Goal: Task Accomplishment & Management: Manage account settings

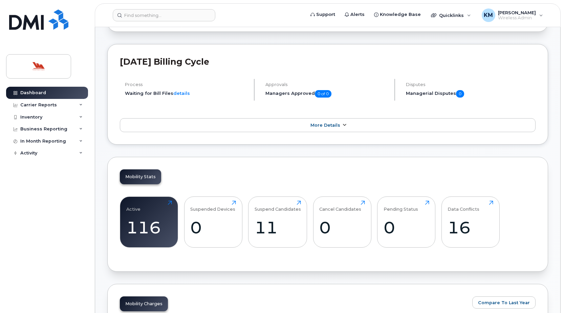
scroll to position [102, 0]
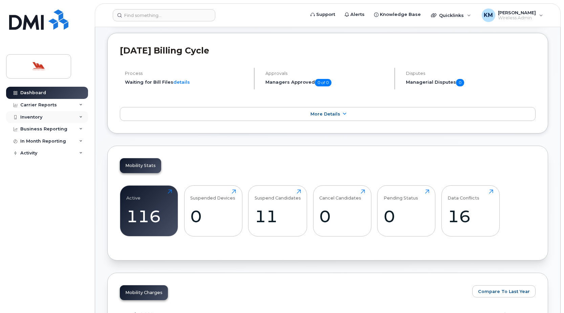
click at [58, 113] on div "Inventory" at bounding box center [47, 117] width 82 height 12
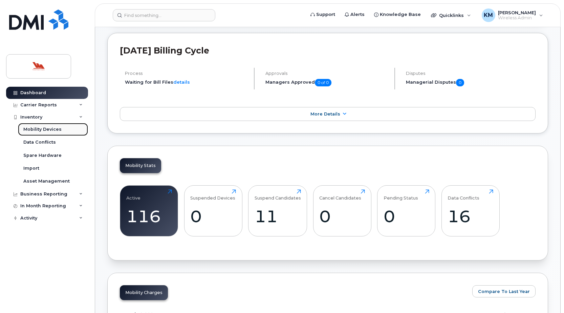
click at [55, 129] on div "Mobility Devices" at bounding box center [42, 129] width 38 height 6
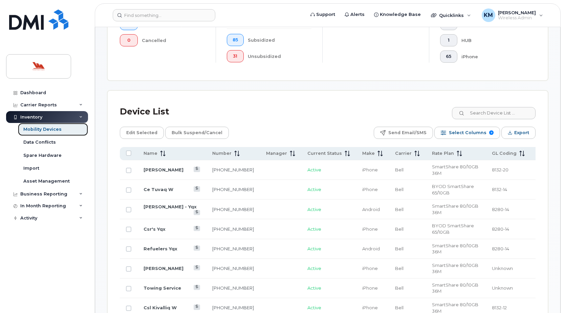
scroll to position [271, 0]
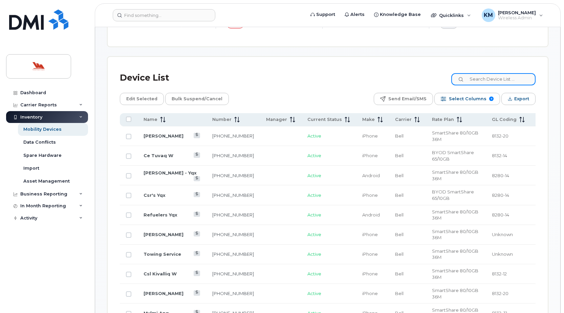
click at [509, 77] on input at bounding box center [493, 79] width 84 height 12
click at [469, 100] on span "Select Columns" at bounding box center [468, 99] width 38 height 10
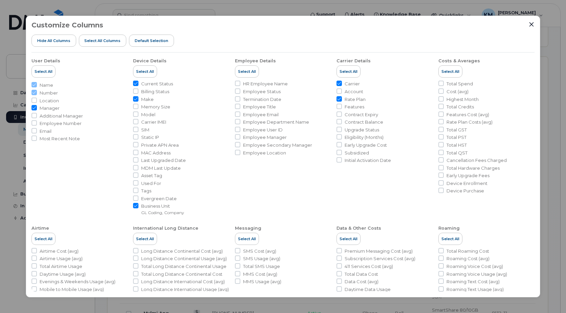
drag, startPoint x: 340, startPoint y: 100, endPoint x: 335, endPoint y: 82, distance: 18.2
click at [339, 99] on input "Rate Plan" at bounding box center [338, 98] width 5 height 5
checkbox input "false"
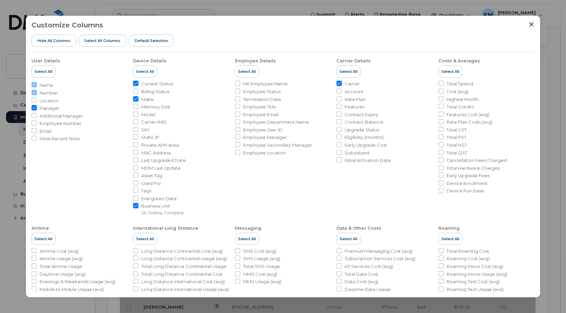
click at [337, 81] on input "Carrier" at bounding box center [338, 83] width 5 height 5
checkbox input "false"
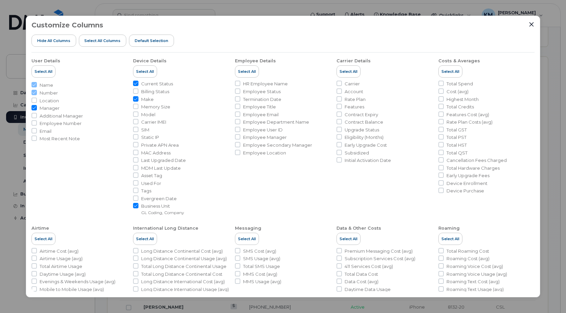
drag, startPoint x: 135, startPoint y: 204, endPoint x: 142, endPoint y: 124, distance: 80.9
click at [135, 204] on input "Business Unit GL Coding, Company" at bounding box center [135, 205] width 5 height 5
checkbox input "false"
click at [134, 97] on input "Make" at bounding box center [135, 98] width 5 height 5
checkbox input "false"
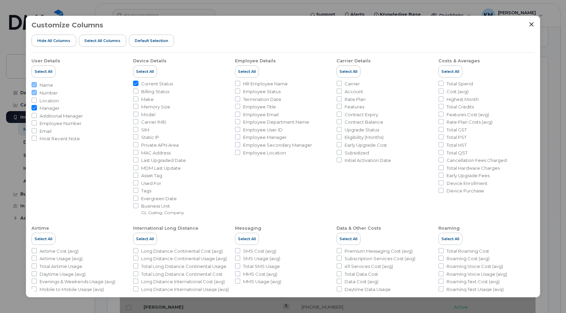
click at [136, 80] on li "Device Details Select All Current Status Billing Status Make Memory Size Model …" at bounding box center [181, 133] width 96 height 163
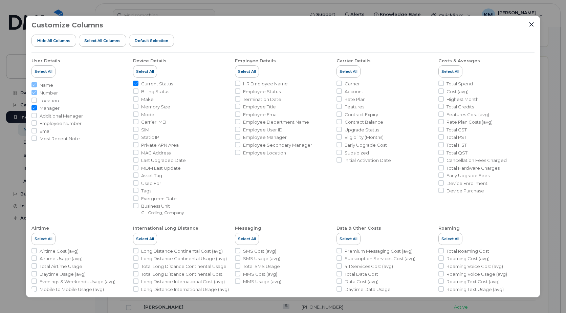
click at [136, 82] on input "Current Status" at bounding box center [135, 83] width 5 height 5
checkbox input "false"
click at [532, 23] on icon "Close" at bounding box center [531, 24] width 5 height 5
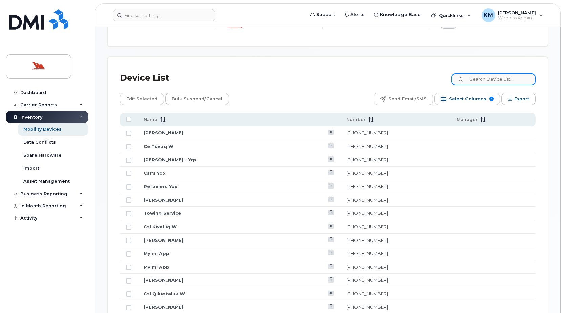
click at [473, 83] on input at bounding box center [493, 79] width 84 height 12
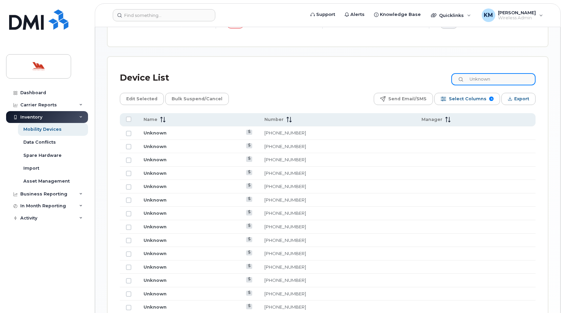
type input "Unknown"
click at [299, 145] on link "709-691-6177" at bounding box center [285, 146] width 42 height 5
click at [218, 156] on td "Unknown" at bounding box center [197, 160] width 121 height 14
click at [215, 160] on td "Unknown" at bounding box center [197, 160] width 121 height 14
click at [156, 159] on link "Unknown" at bounding box center [155, 159] width 23 height 5
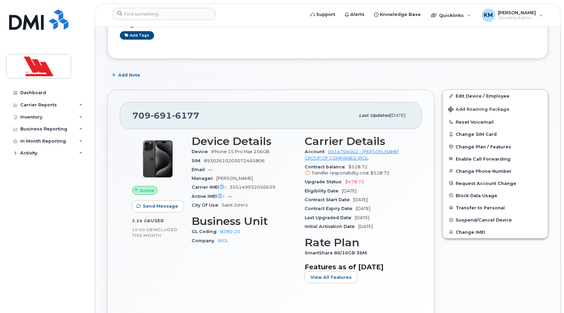
scroll to position [135, 0]
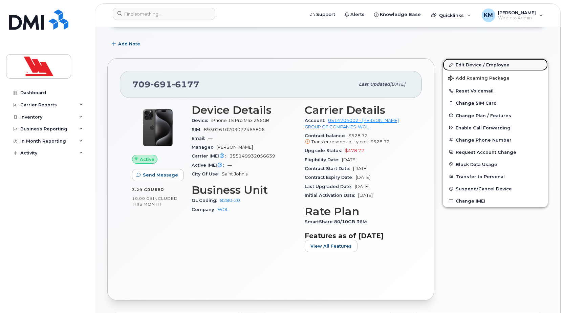
click at [497, 65] on link "Edit Device / Employee" at bounding box center [495, 65] width 105 height 12
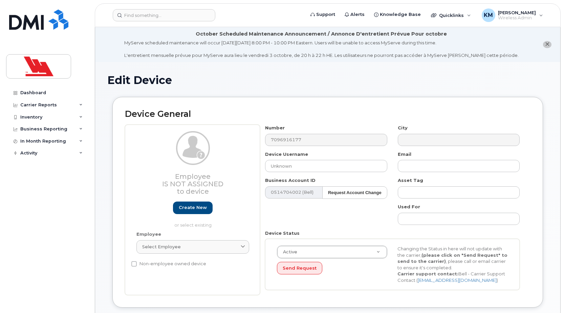
select select "36144315"
select select "36144336"
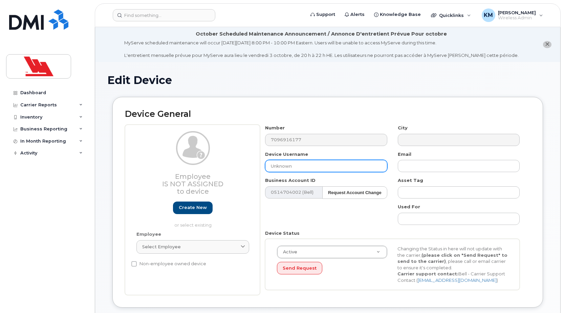
click at [297, 165] on input "Unknown" at bounding box center [326, 166] width 122 height 12
type input "U"
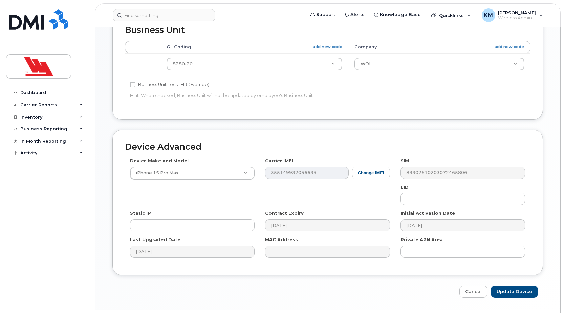
scroll to position [323, 0]
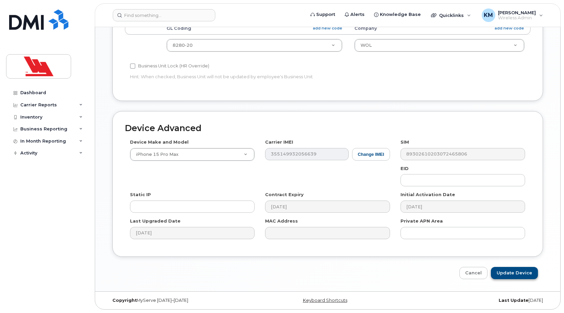
type input "Roy Osmond"
click at [517, 275] on input "Update Device" at bounding box center [514, 273] width 47 height 13
type input "Saving..."
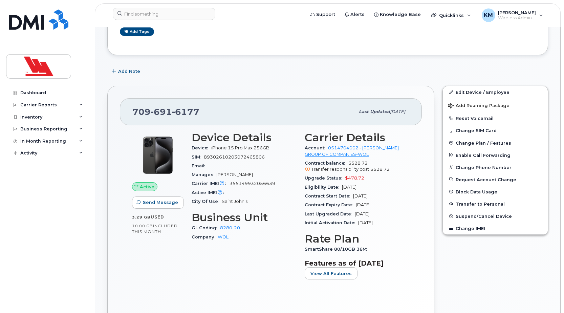
scroll to position [135, 0]
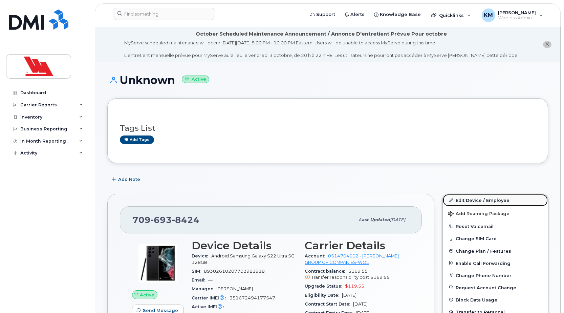
click at [481, 200] on link "Edit Device / Employee" at bounding box center [495, 200] width 105 height 12
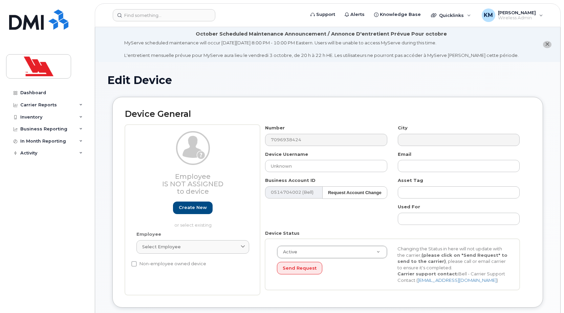
select select "36144315"
select select "36144336"
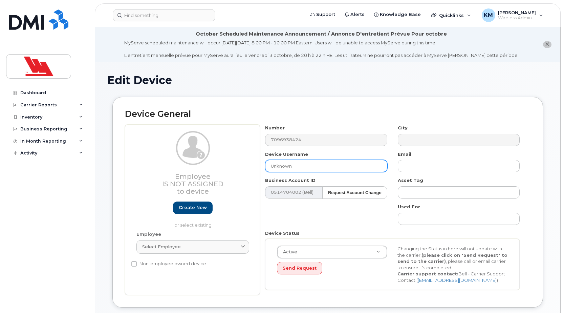
click at [328, 162] on input "Unknown" at bounding box center [326, 166] width 122 height 12
type input "U"
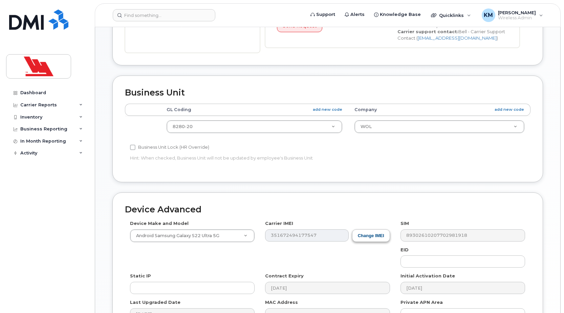
scroll to position [323, 0]
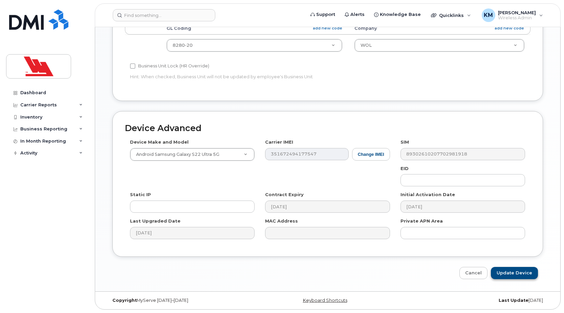
type input "[PERSON_NAME]"
click at [527, 277] on input "Update Device" at bounding box center [514, 273] width 47 height 13
type input "Saving..."
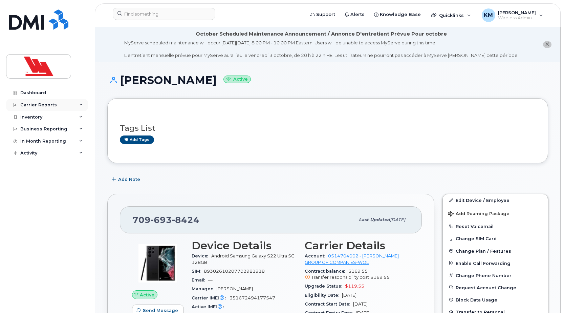
click at [48, 106] on div "Carrier Reports" at bounding box center [38, 104] width 37 height 5
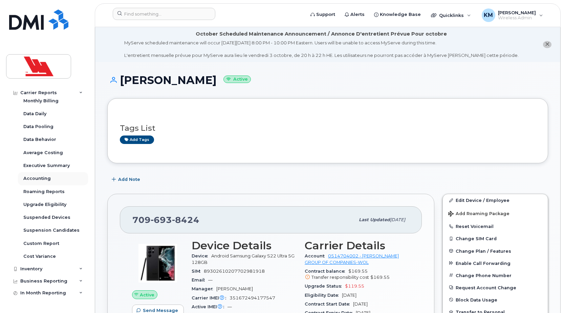
scroll to position [25, 0]
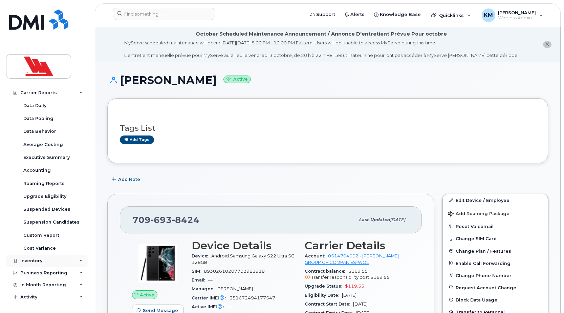
click at [37, 263] on div "Inventory" at bounding box center [47, 261] width 82 height 12
click at [44, 271] on div "Mobility Devices" at bounding box center [42, 273] width 38 height 6
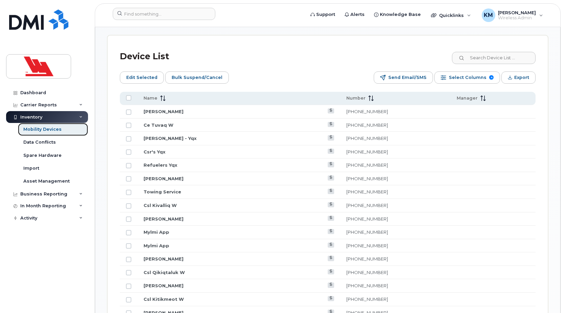
scroll to position [305, 0]
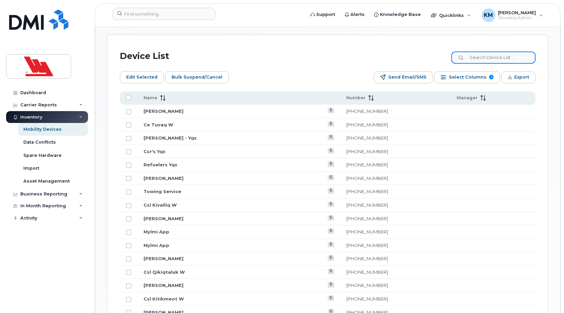
click at [493, 59] on input at bounding box center [493, 57] width 84 height 12
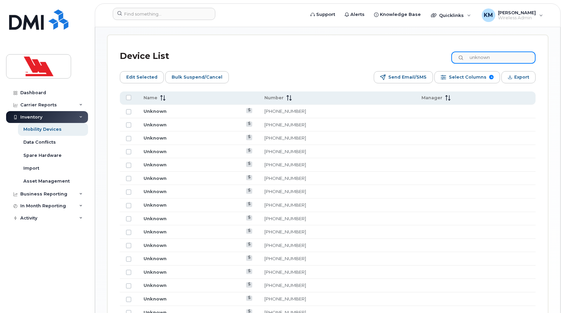
type input "unknown"
click at [216, 125] on td "Unknown" at bounding box center [197, 125] width 121 height 14
click at [162, 125] on link "Unknown" at bounding box center [155, 124] width 23 height 5
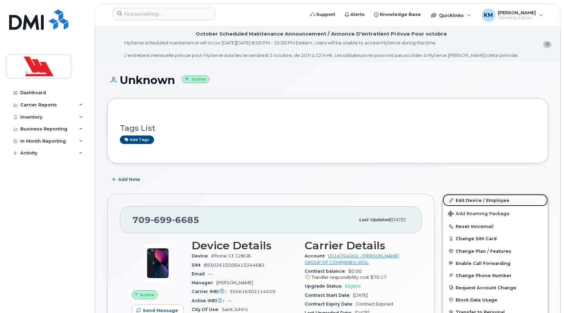
click at [479, 201] on link "Edit Device / Employee" at bounding box center [495, 200] width 105 height 12
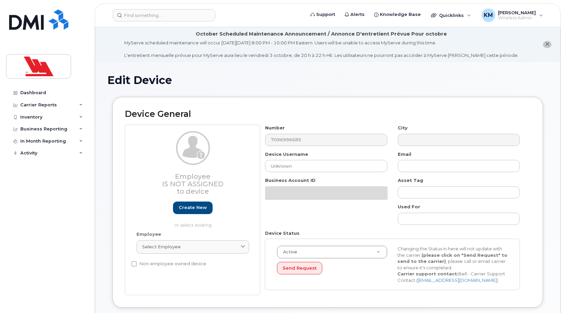
select select "36144315"
select select "36144336"
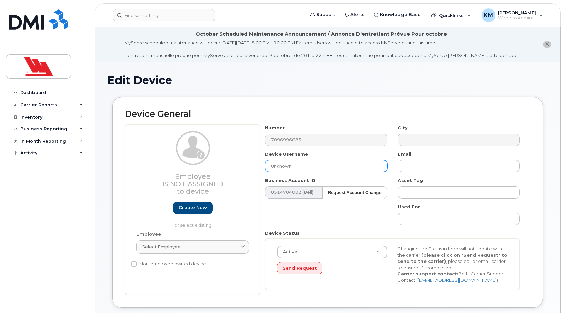
click at [298, 167] on input "Unknown" at bounding box center [326, 166] width 122 height 12
type input "U"
type input "[PERSON_NAME]"
type input "Saving..."
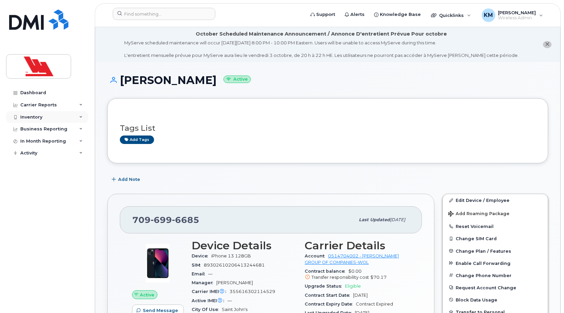
click at [50, 115] on div "Inventory" at bounding box center [47, 117] width 82 height 12
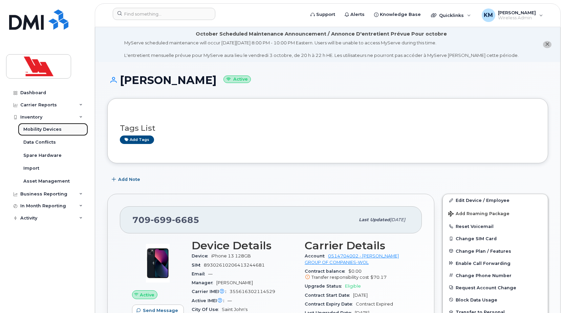
click at [53, 127] on div "Mobility Devices" at bounding box center [42, 129] width 38 height 6
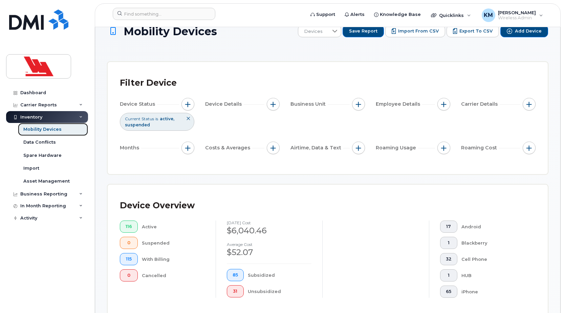
scroll to position [203, 0]
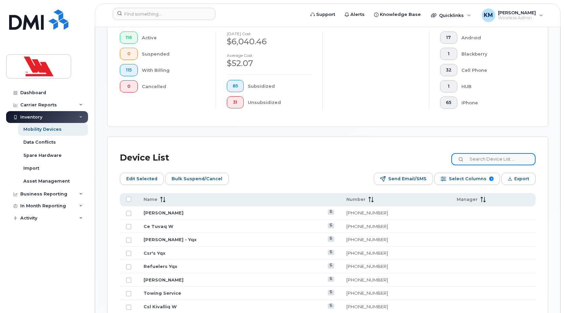
click at [481, 159] on input at bounding box center [493, 159] width 84 height 12
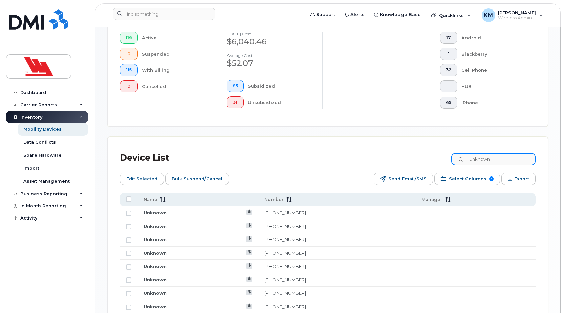
drag, startPoint x: 498, startPoint y: 156, endPoint x: 475, endPoint y: 162, distance: 23.2
click at [475, 162] on input "unknown" at bounding box center [493, 159] width 84 height 12
type input "unknown"
click at [203, 226] on td "Unknown" at bounding box center [197, 227] width 121 height 14
click at [160, 226] on link "Unknown" at bounding box center [155, 225] width 23 height 5
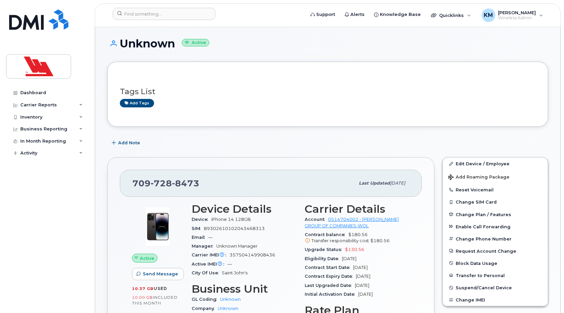
scroll to position [34, 0]
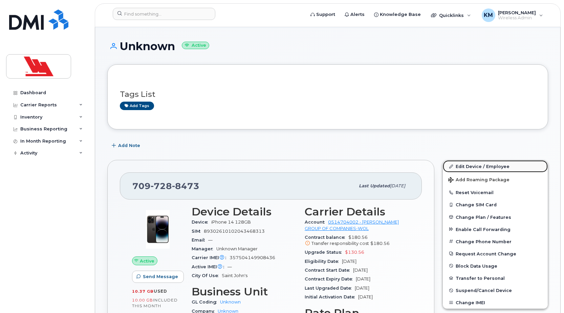
click at [476, 162] on link "Edit Device / Employee" at bounding box center [495, 166] width 105 height 12
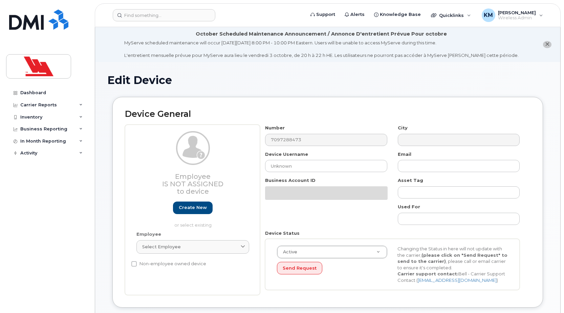
select select "36144312"
select select "36144313"
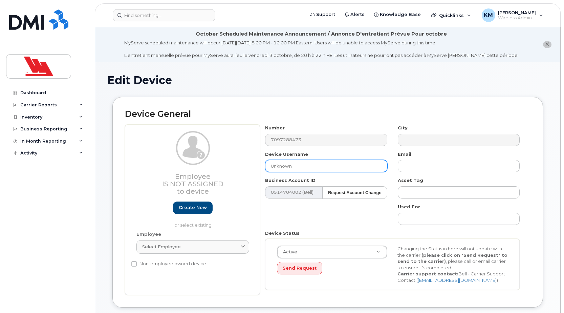
click at [306, 166] on input "Unknown" at bounding box center [326, 166] width 122 height 12
type input "U"
type input "[PERSON_NAME]"
type input "Saving..."
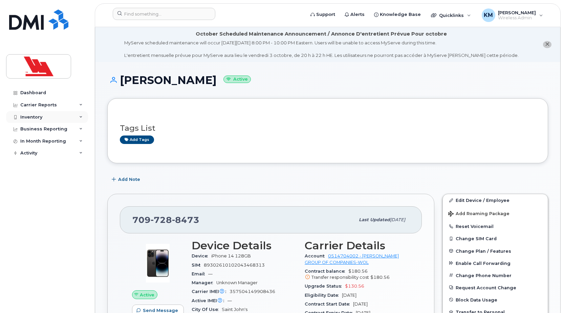
click at [42, 118] on div "Inventory" at bounding box center [31, 116] width 22 height 5
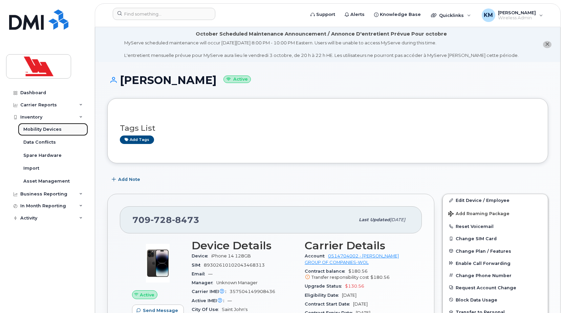
click at [49, 129] on div "Mobility Devices" at bounding box center [42, 129] width 38 height 6
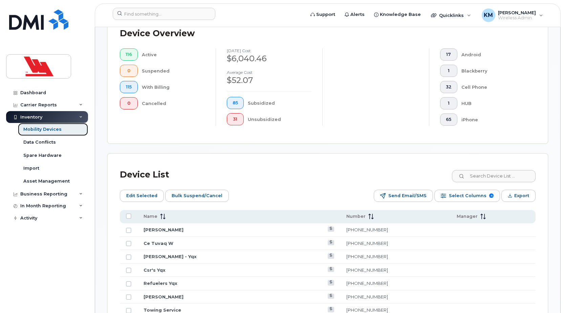
scroll to position [203, 0]
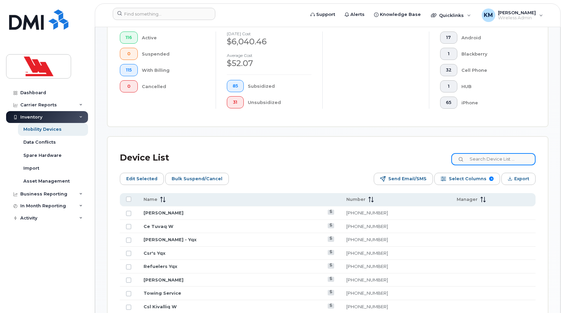
paste input "unknown"
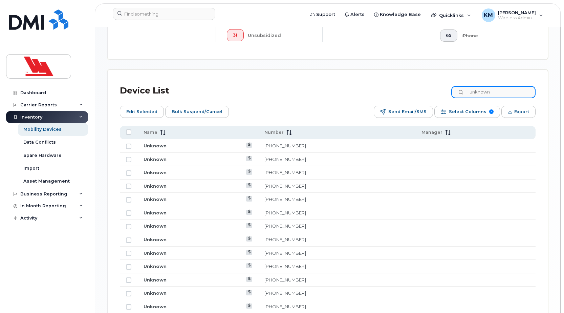
scroll to position [271, 0]
type input "unknown"
click at [158, 159] on link "Unknown" at bounding box center [155, 158] width 23 height 5
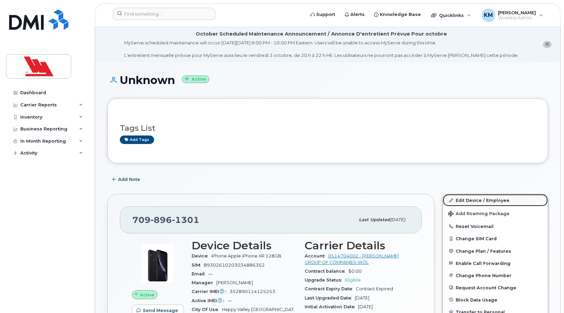
click at [474, 202] on link "Edit Device / Employee" at bounding box center [495, 200] width 105 height 12
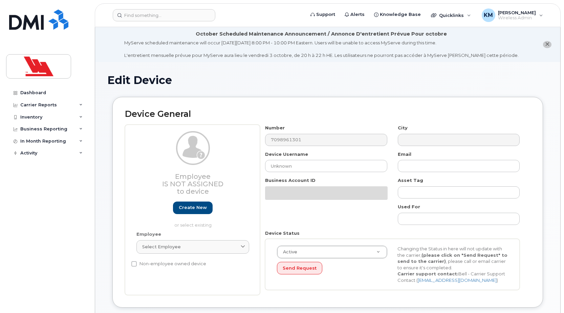
select select "36144315"
select select "36144336"
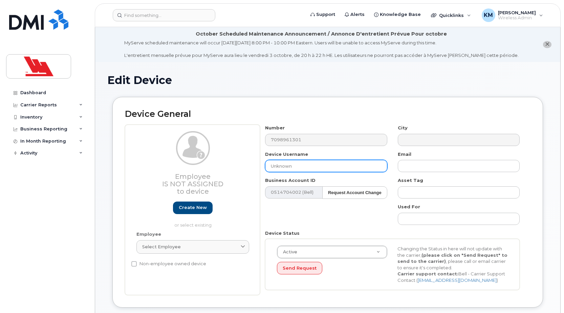
click at [343, 167] on input "Unknown" at bounding box center [326, 166] width 122 height 12
type input "U"
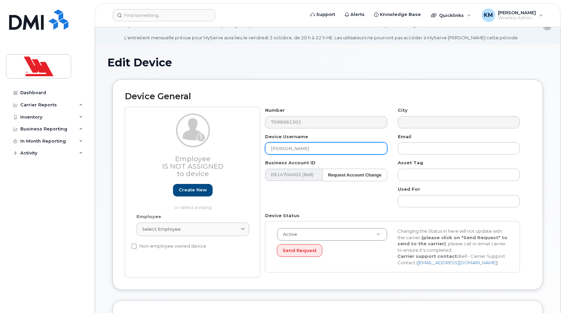
scroll to position [34, 0]
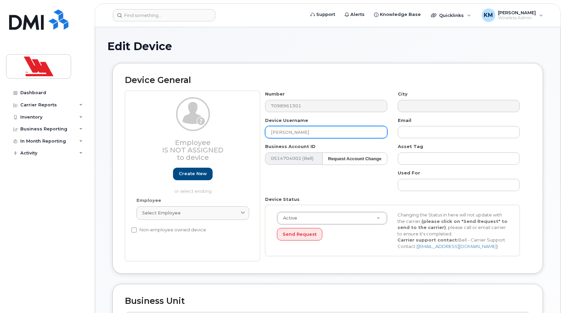
type input "[PERSON_NAME]"
type input "Saving..."
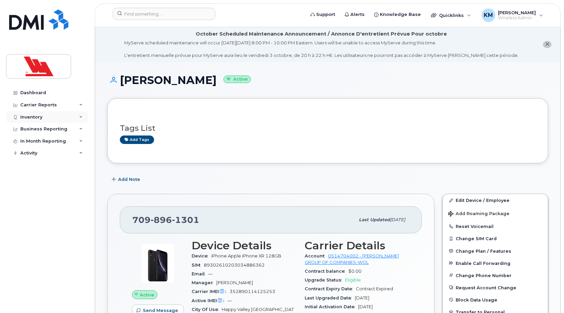
click at [40, 118] on div "Inventory" at bounding box center [31, 116] width 22 height 5
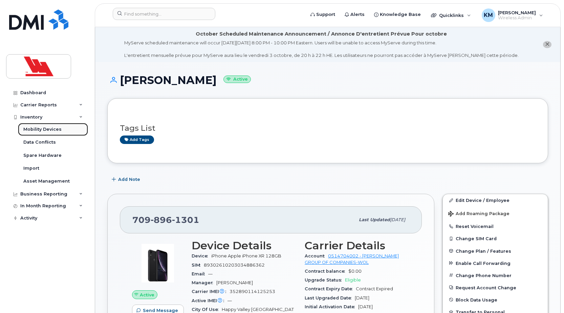
click at [45, 128] on div "Mobility Devices" at bounding box center [42, 129] width 38 height 6
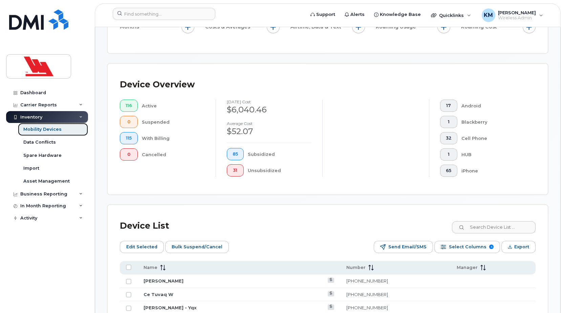
scroll to position [135, 0]
paste input "unknown"
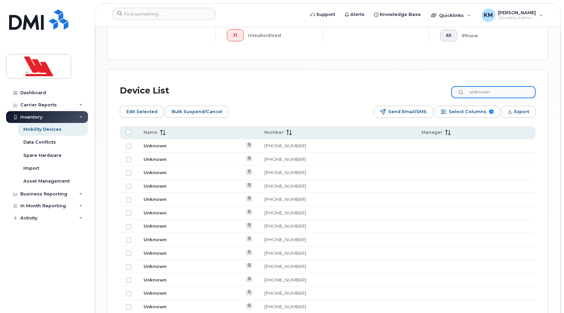
scroll to position [271, 0]
type input "unknown"
click at [159, 159] on link "Unknown" at bounding box center [155, 158] width 23 height 5
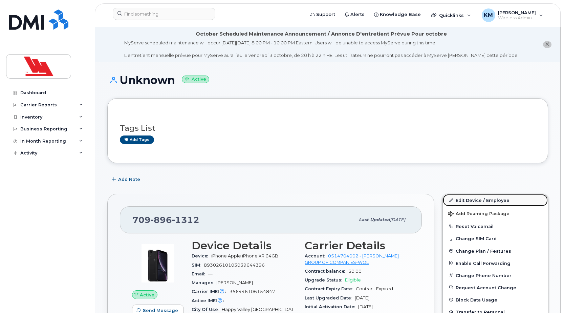
click at [472, 197] on link "Edit Device / Employee" at bounding box center [495, 200] width 105 height 12
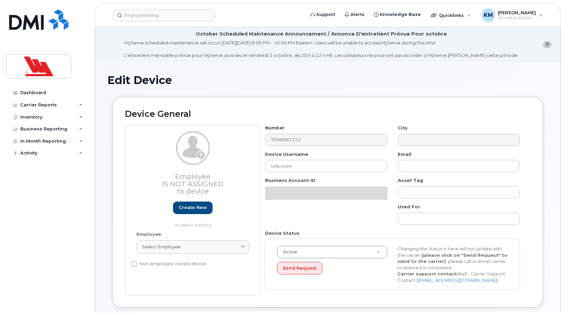
select select "36144315"
select select "36144336"
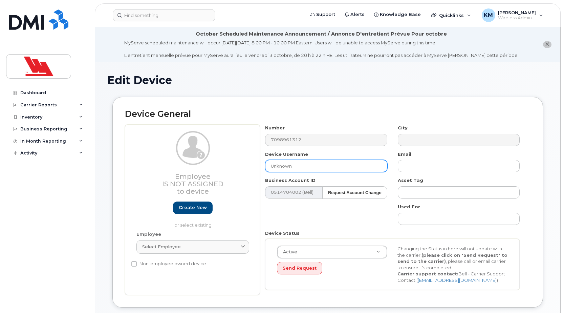
drag, startPoint x: 298, startPoint y: 166, endPoint x: 238, endPoint y: 166, distance: 60.2
click at [238, 166] on div "Employee Is not assigned to device Create new or select existing Employee Selec…" at bounding box center [328, 210] width 406 height 170
type input "Ian Watts"
type input "Saving..."
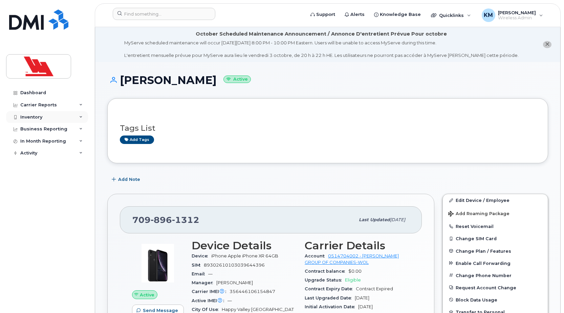
click at [49, 116] on div "Inventory" at bounding box center [47, 117] width 82 height 12
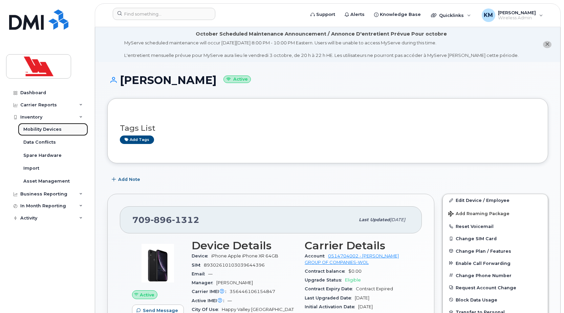
click at [45, 127] on div "Mobility Devices" at bounding box center [42, 129] width 38 height 6
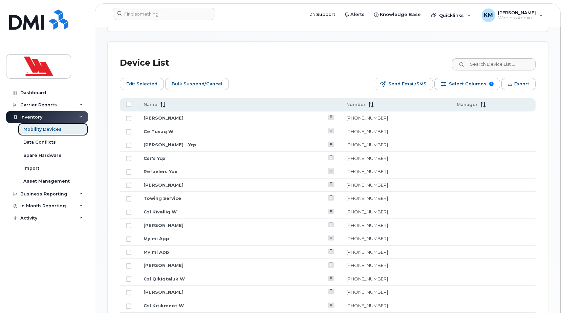
scroll to position [305, 0]
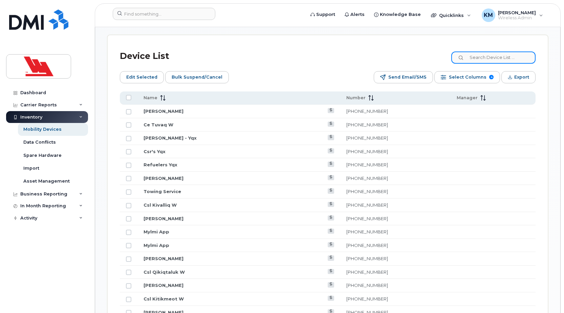
paste input "unknown"
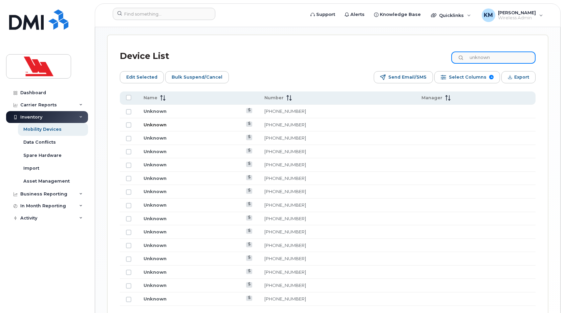
type input "unknown"
click at [162, 123] on link "Unknown" at bounding box center [155, 124] width 23 height 5
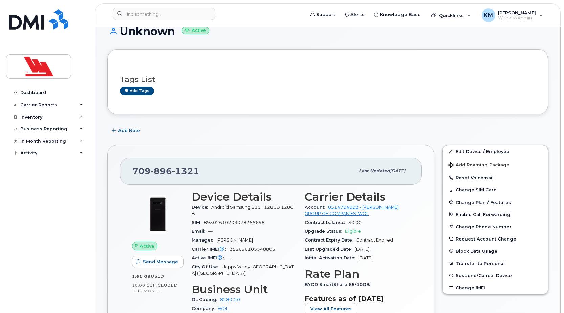
scroll to position [34, 0]
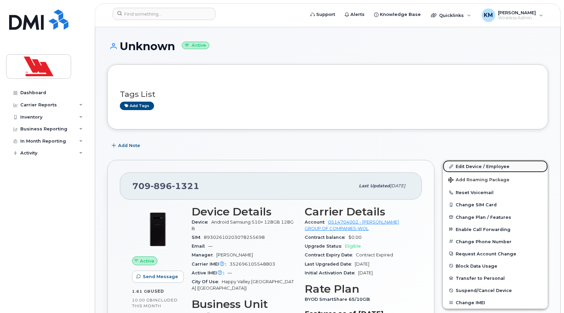
click at [492, 166] on link "Edit Device / Employee" at bounding box center [495, 166] width 105 height 12
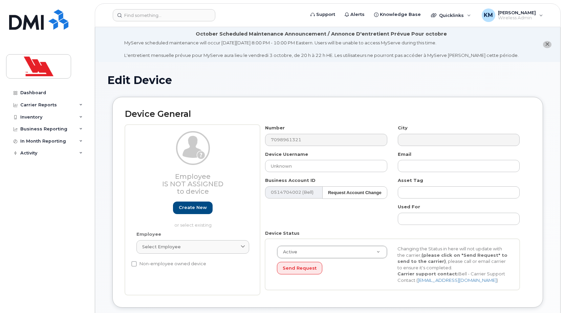
select select "36144315"
select select "36144336"
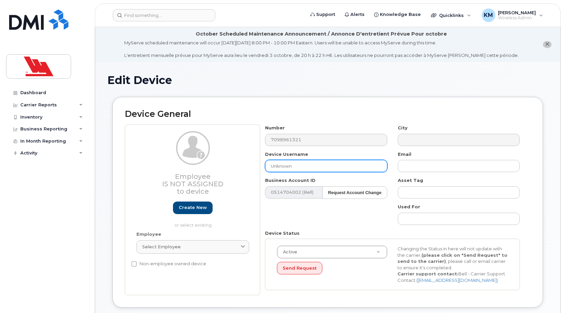
drag, startPoint x: 297, startPoint y: 165, endPoint x: 243, endPoint y: 165, distance: 54.2
click at [243, 165] on div "Employee Is not assigned to device Create new or select existing Employee Selec…" at bounding box center [328, 210] width 406 height 170
type input "[PERSON_NAME]"
type input "Saving..."
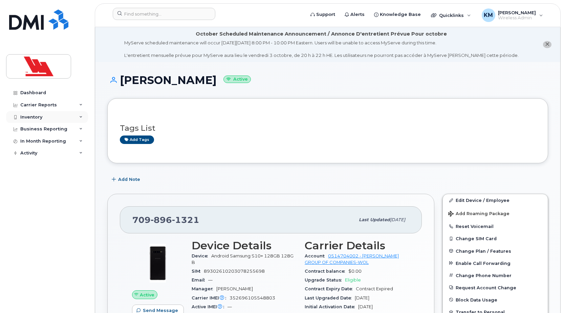
click at [38, 118] on div "Inventory" at bounding box center [31, 116] width 22 height 5
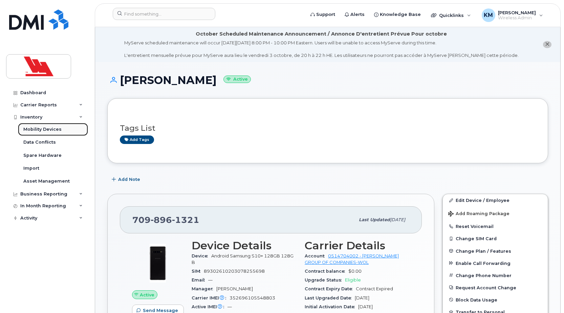
click at [43, 126] on div "Mobility Devices" at bounding box center [42, 129] width 38 height 6
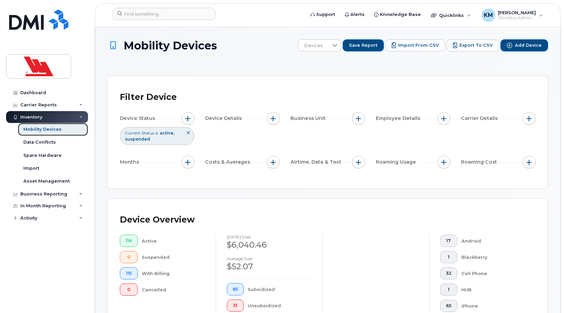
click at [43, 130] on div "Mobility Devices" at bounding box center [42, 129] width 38 height 6
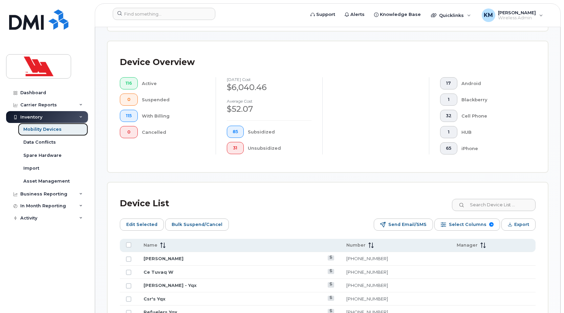
scroll to position [237, 0]
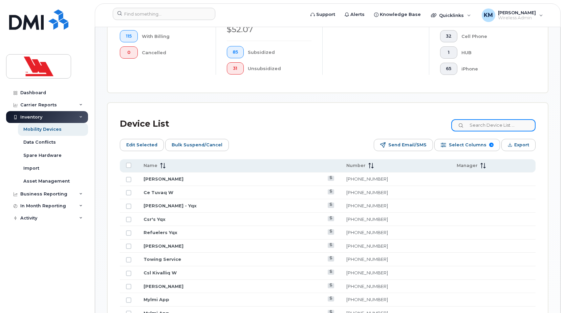
paste input "unknown"
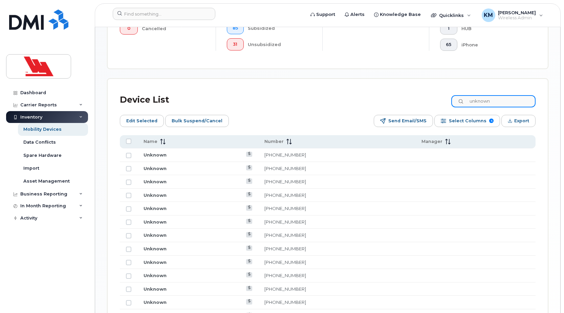
scroll to position [271, 0]
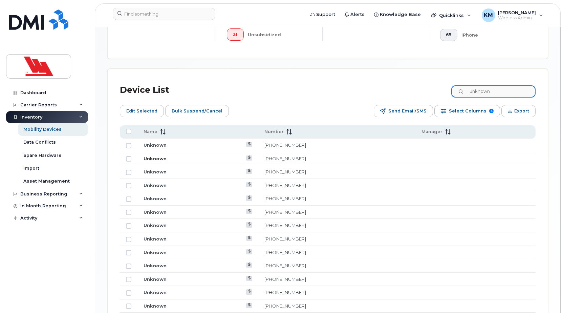
type input "unknown"
click at [156, 159] on link "Unknown" at bounding box center [155, 158] width 23 height 5
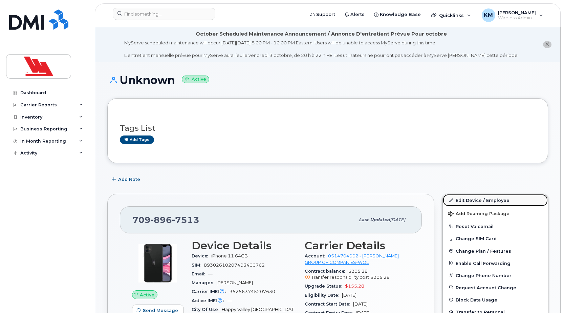
click at [458, 199] on link "Edit Device / Employee" at bounding box center [495, 200] width 105 height 12
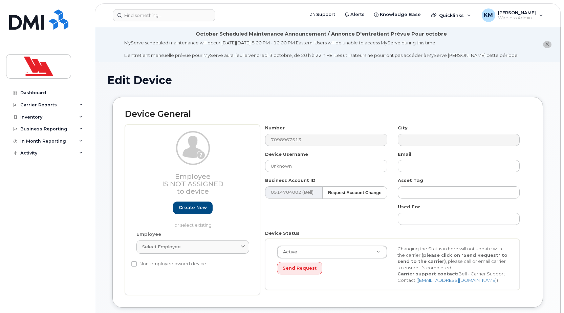
select select "36144315"
select select "36144336"
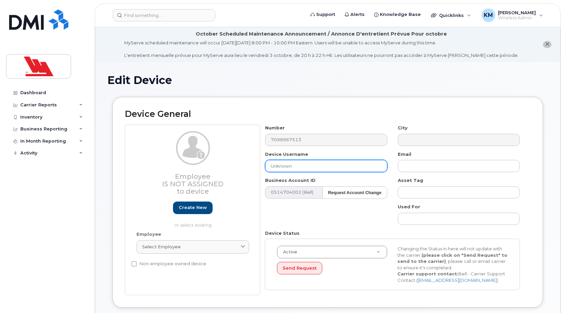
drag, startPoint x: 311, startPoint y: 169, endPoint x: 259, endPoint y: 173, distance: 52.3
click at [259, 173] on div "Employee Is not assigned to device Create new or select existing Employee Selec…" at bounding box center [328, 210] width 406 height 170
type input "Steve Quann"
type input "Saving..."
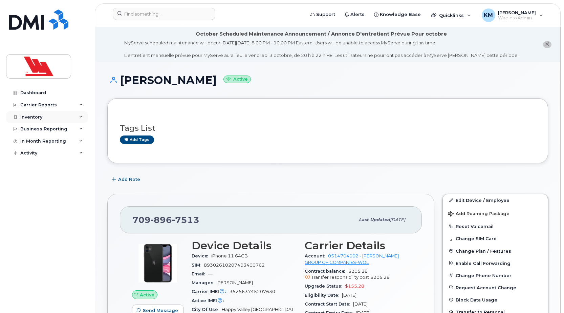
click at [30, 117] on div "Inventory" at bounding box center [31, 116] width 22 height 5
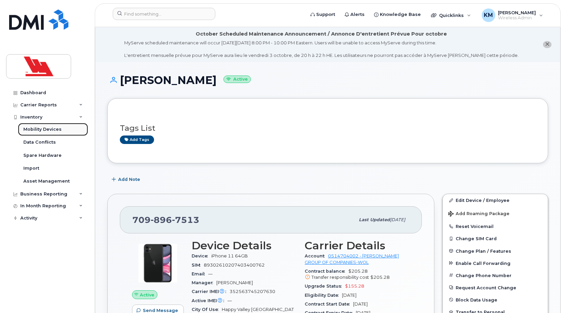
click at [46, 128] on div "Mobility Devices" at bounding box center [42, 129] width 38 height 6
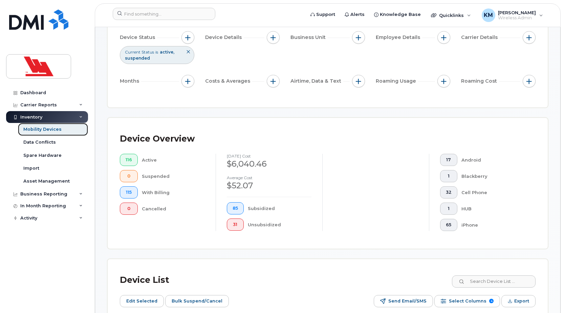
scroll to position [135, 0]
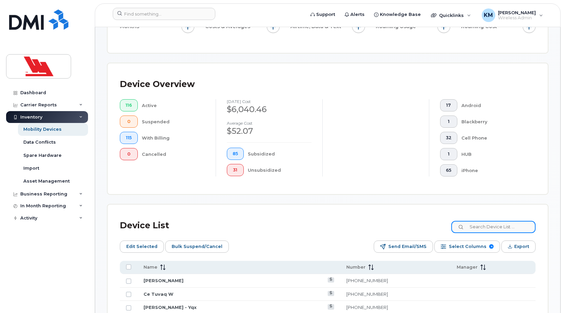
paste input "unknown"
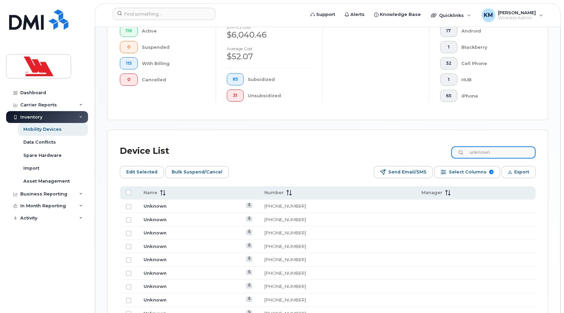
scroll to position [237, 0]
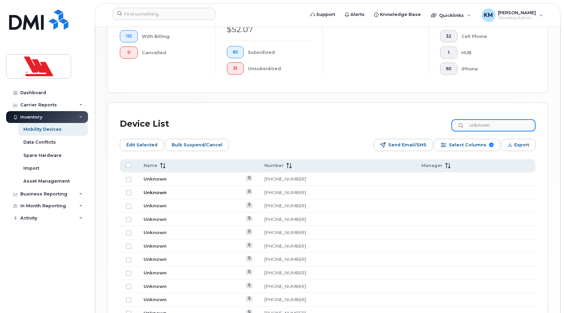
type input "unknown"
click at [160, 192] on link "Unknown" at bounding box center [155, 192] width 23 height 5
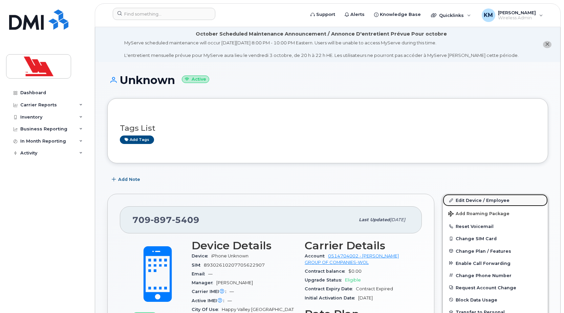
click at [491, 198] on link "Edit Device / Employee" at bounding box center [495, 200] width 105 height 12
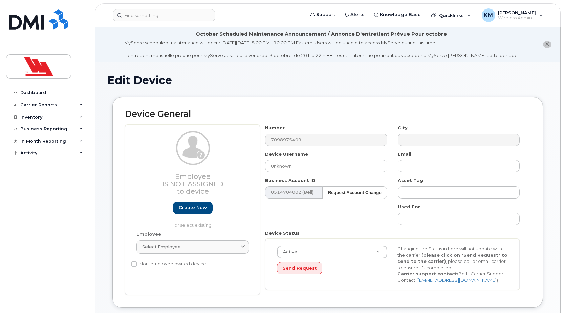
select select "36144315"
select select "36144336"
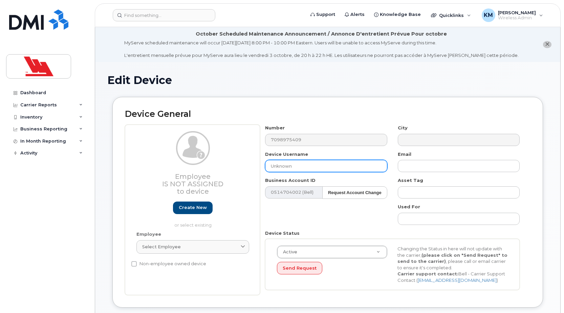
drag, startPoint x: 309, startPoint y: 166, endPoint x: 260, endPoint y: 162, distance: 48.6
click at [260, 162] on div "Device Username Unknown" at bounding box center [326, 161] width 132 height 21
type input "Megan O'Dell"
type input "Saving..."
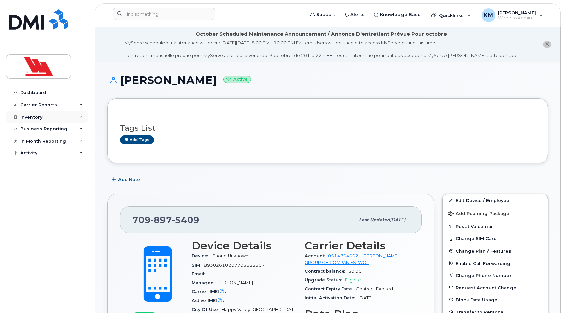
click at [42, 115] on div "Inventory" at bounding box center [47, 117] width 82 height 12
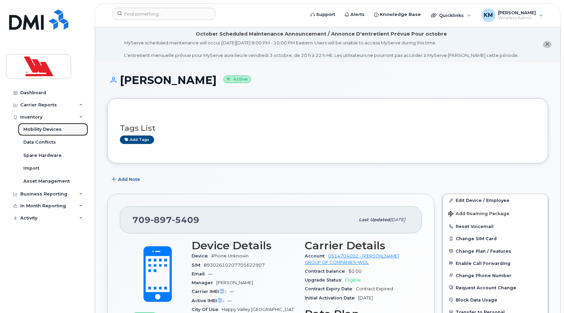
click at [50, 128] on div "Mobility Devices" at bounding box center [42, 129] width 38 height 6
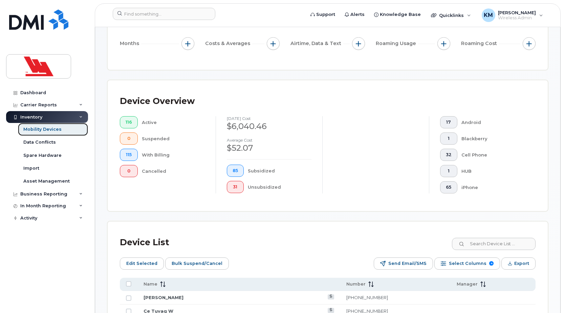
scroll to position [169, 0]
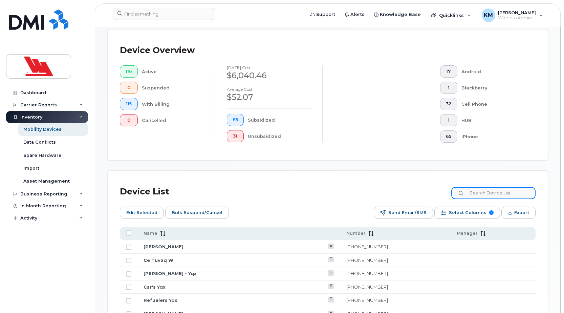
paste input "unknown"
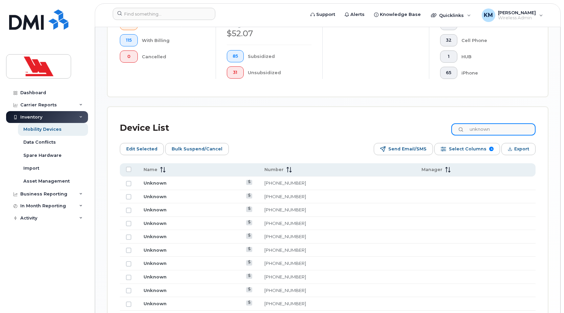
scroll to position [237, 0]
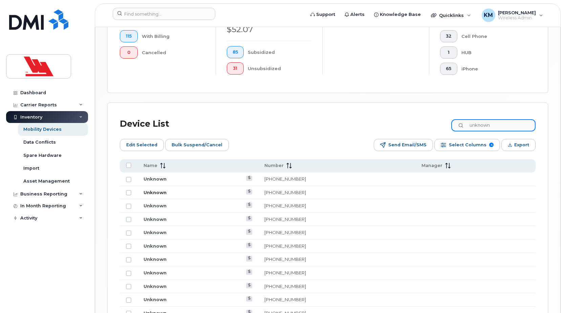
type input "unknown"
click at [153, 191] on link "Unknown" at bounding box center [155, 192] width 23 height 5
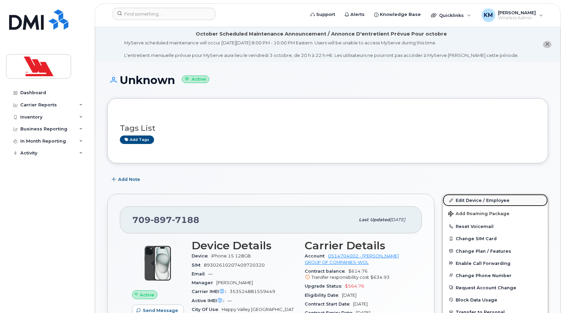
click at [461, 199] on link "Edit Device / Employee" at bounding box center [495, 200] width 105 height 12
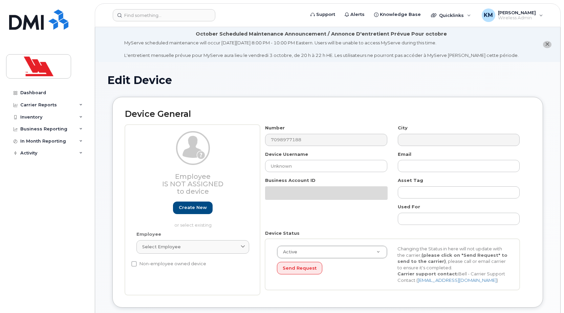
select select "36144315"
select select "36144336"
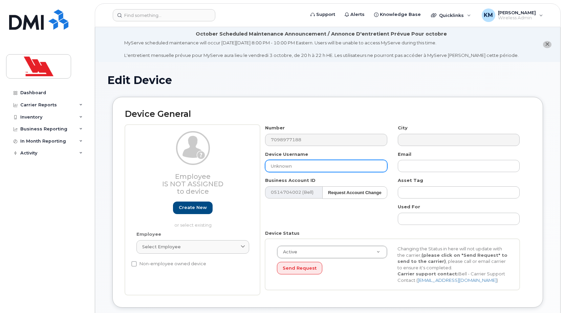
drag, startPoint x: 294, startPoint y: 165, endPoint x: 258, endPoint y: 162, distance: 36.7
click at [259, 162] on div "Employee Is not assigned to device Create new or select existing Employee Selec…" at bounding box center [328, 210] width 406 height 170
type input "[PERSON_NAME]"
type input "Saving..."
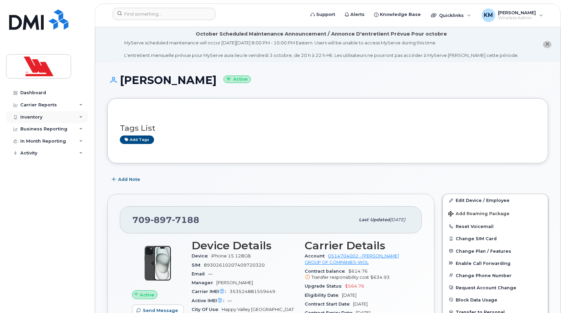
click at [43, 115] on div "Inventory" at bounding box center [47, 117] width 82 height 12
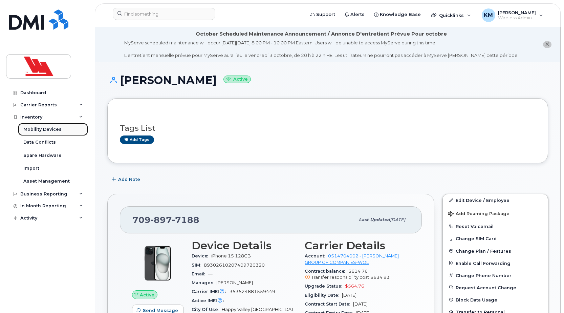
click at [54, 127] on div "Mobility Devices" at bounding box center [42, 129] width 38 height 6
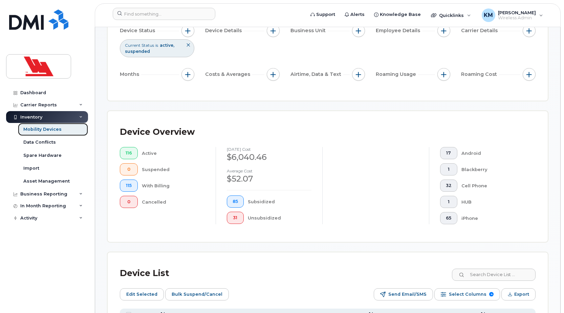
scroll to position [135, 0]
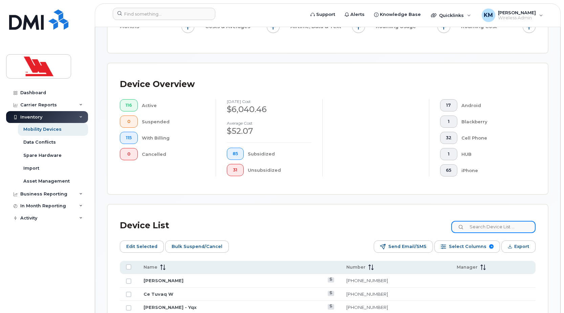
paste input "unknown"
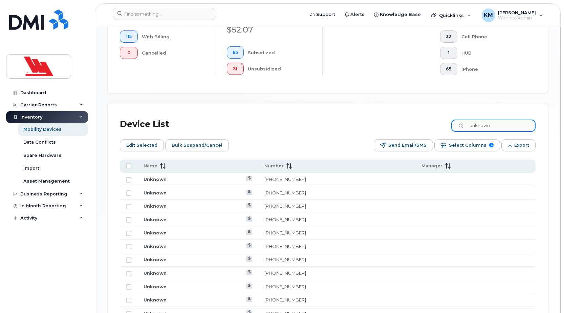
scroll to position [237, 0]
type input "unknown"
click at [152, 190] on link "Unknown" at bounding box center [155, 192] width 23 height 5
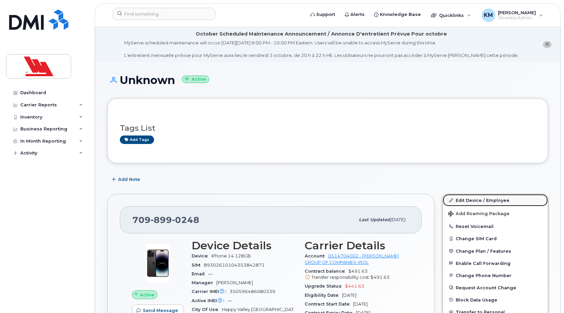
click at [461, 201] on link "Edit Device / Employee" at bounding box center [495, 200] width 105 height 12
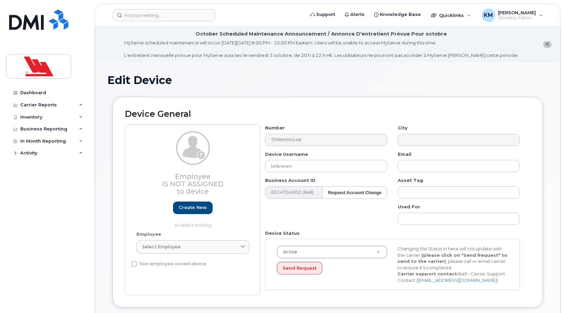
select select "36144331"
select select "36144336"
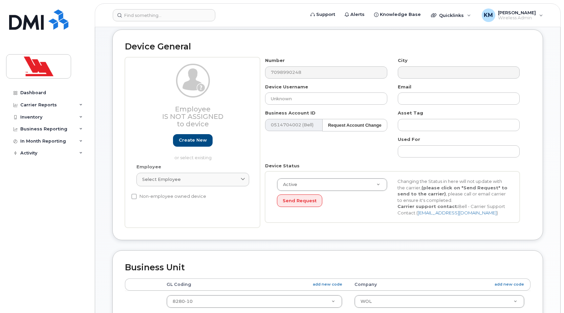
scroll to position [68, 0]
drag, startPoint x: 296, startPoint y: 100, endPoint x: 255, endPoint y: 101, distance: 41.0
click at [255, 101] on div "Employee Is not assigned to device Create new or select existing Employee Selec…" at bounding box center [328, 142] width 406 height 170
type input "[PERSON_NAME]"
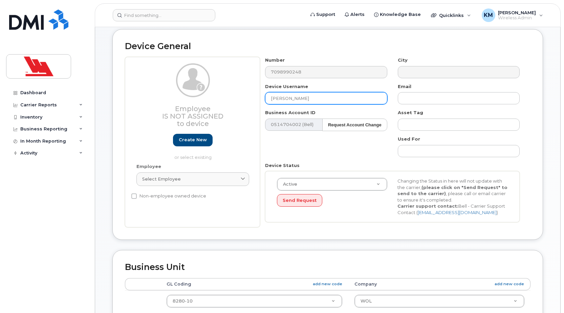
type input "Saving..."
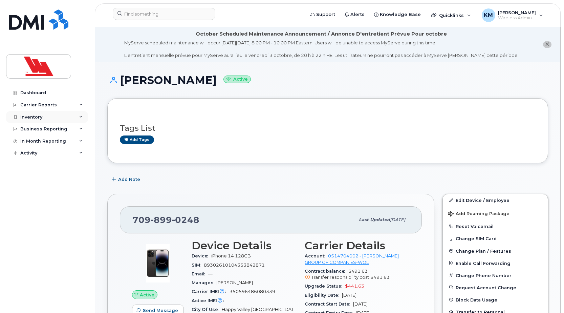
click at [40, 115] on div "Inventory" at bounding box center [31, 116] width 22 height 5
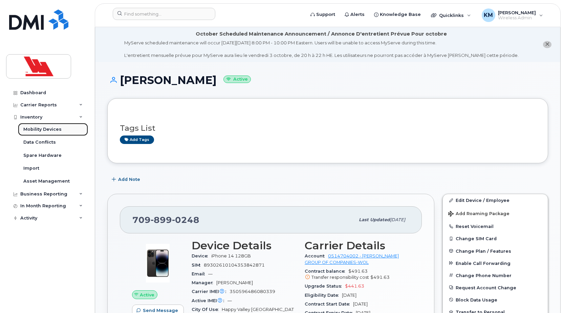
click at [49, 128] on div "Mobility Devices" at bounding box center [42, 129] width 38 height 6
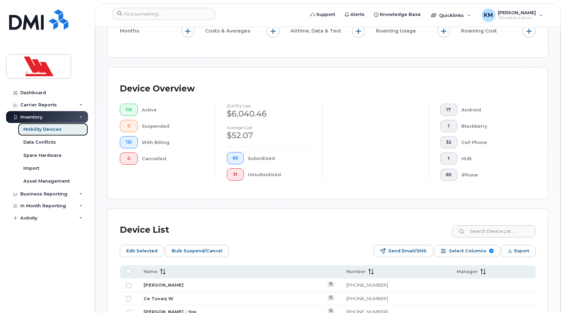
scroll to position [169, 0]
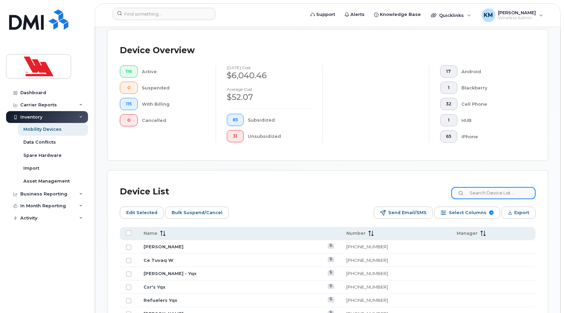
paste input "unknown"
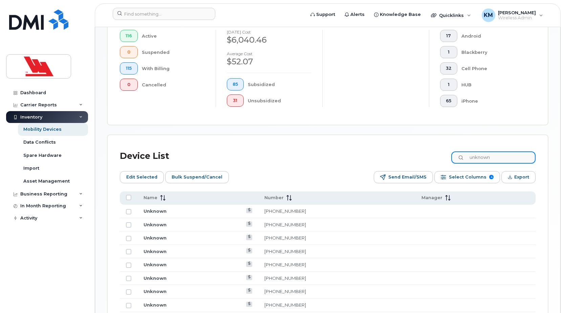
scroll to position [237, 0]
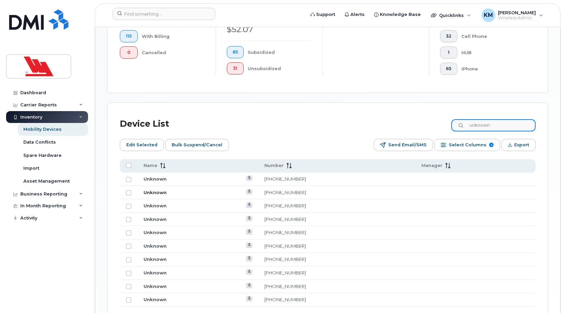
type input "unknown"
click at [155, 193] on link "Unknown" at bounding box center [155, 192] width 23 height 5
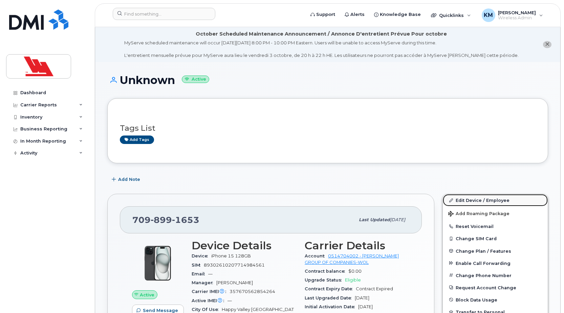
click at [510, 199] on link "Edit Device / Employee" at bounding box center [495, 200] width 105 height 12
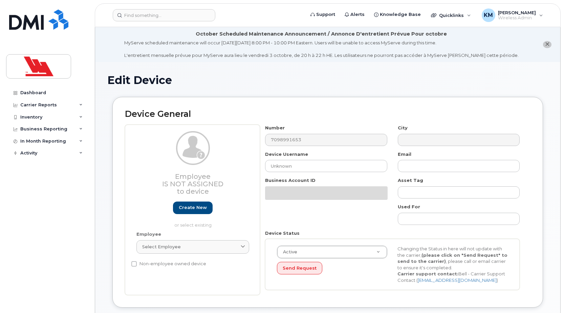
select select "36144315"
select select "36144336"
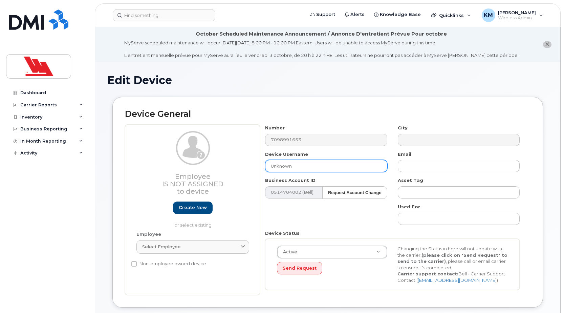
drag, startPoint x: 277, startPoint y: 170, endPoint x: 255, endPoint y: 167, distance: 21.9
click at [255, 167] on div "Employee Is not assigned to device Create new or select existing Employee Selec…" at bounding box center [328, 210] width 406 height 170
type input "[PERSON_NAME]"
type input "Saving..."
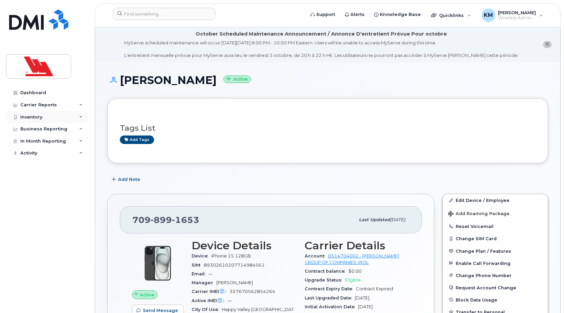
click at [32, 115] on div "Inventory" at bounding box center [31, 116] width 22 height 5
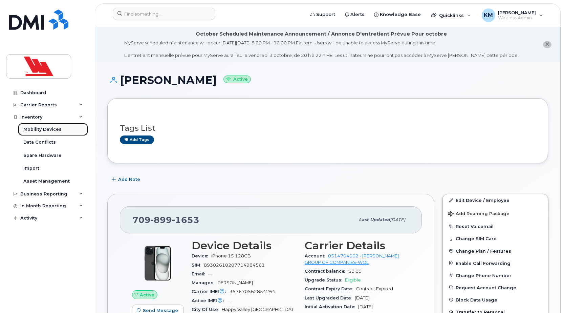
click at [41, 132] on div "Mobility Devices" at bounding box center [42, 129] width 38 height 6
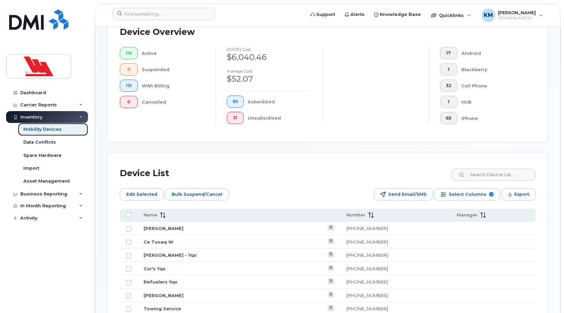
scroll to position [203, 0]
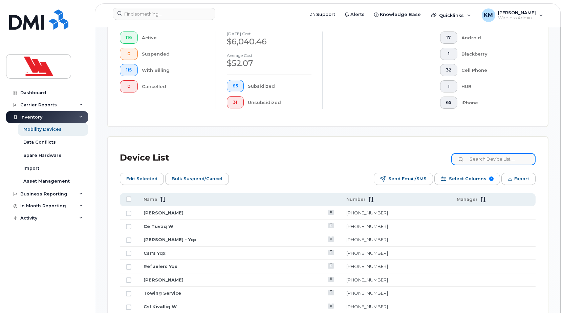
paste input "unknown"
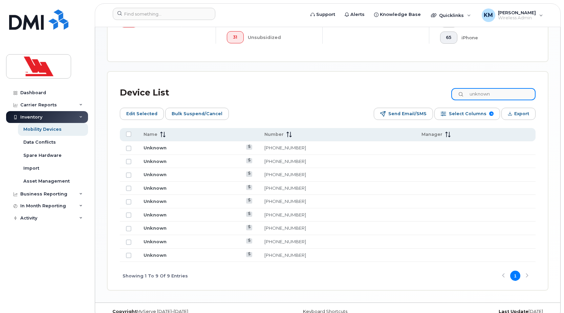
scroll to position [271, 0]
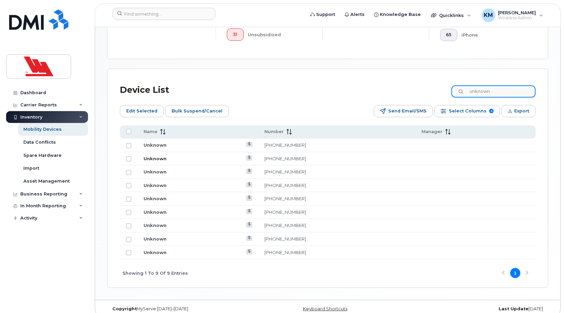
type input "unknown"
click at [154, 156] on link "Unknown" at bounding box center [155, 158] width 23 height 5
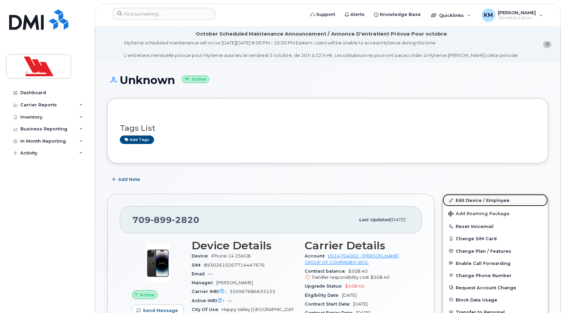
click at [477, 197] on link "Edit Device / Employee" at bounding box center [495, 200] width 105 height 12
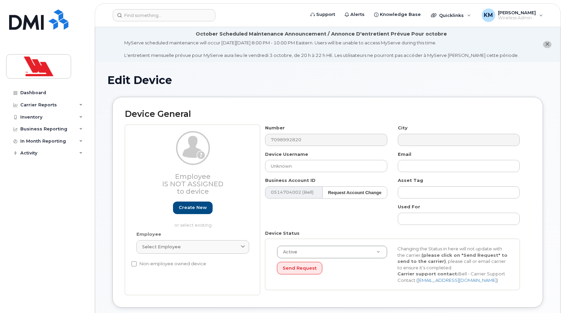
select select "36144315"
select select "36144336"
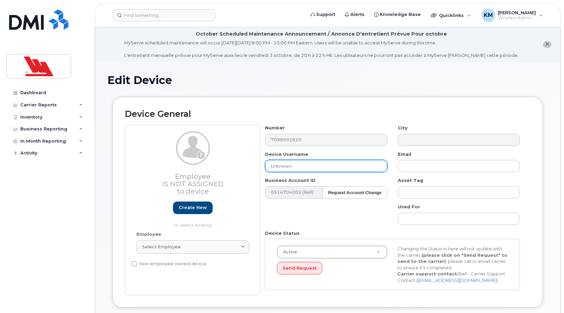
drag, startPoint x: 297, startPoint y: 168, endPoint x: 248, endPoint y: 163, distance: 49.0
click at [249, 164] on div "Employee Is not assigned to device Create new or select existing Employee Selec…" at bounding box center [328, 210] width 406 height 170
type input "Brent Acreman"
type input "Saving..."
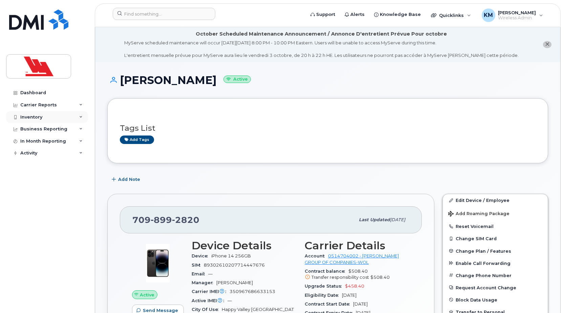
click at [49, 119] on div "Inventory" at bounding box center [47, 117] width 82 height 12
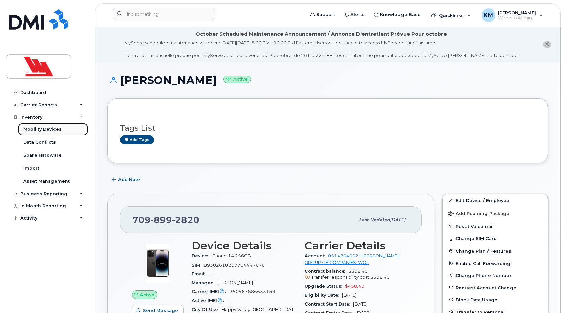
click at [44, 128] on div "Mobility Devices" at bounding box center [42, 129] width 38 height 6
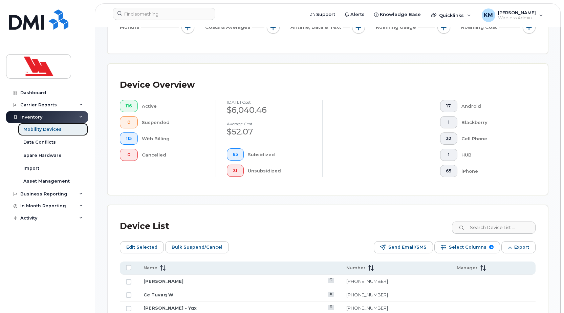
scroll to position [135, 0]
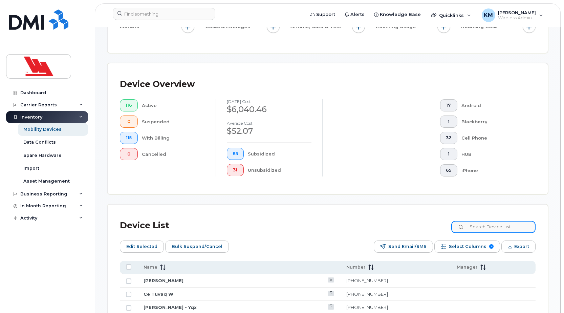
paste input "unknown"
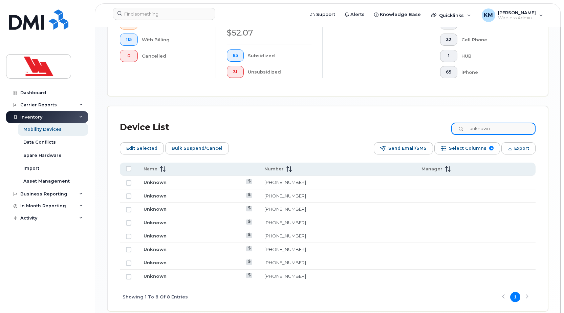
scroll to position [237, 0]
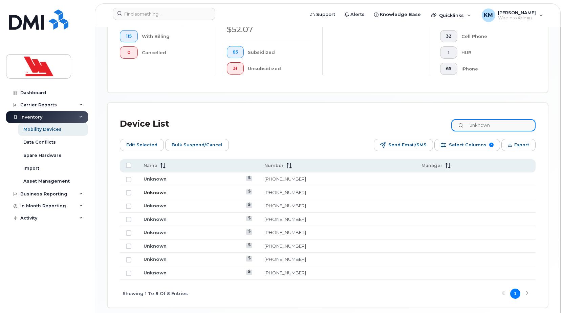
type input "unknown"
click at [159, 192] on link "Unknown" at bounding box center [155, 192] width 23 height 5
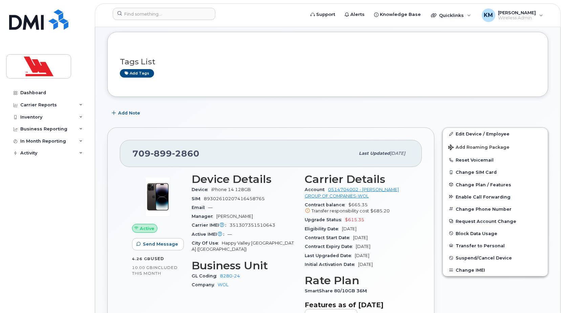
scroll to position [68, 0]
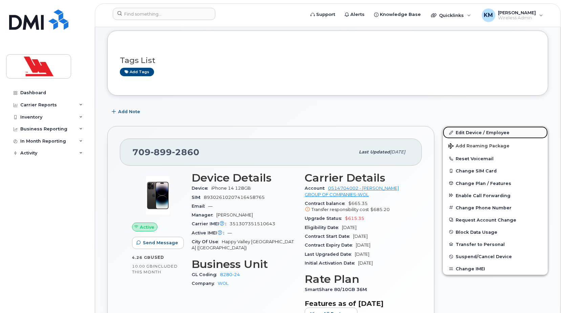
drag, startPoint x: 492, startPoint y: 132, endPoint x: 469, endPoint y: 137, distance: 23.2
click at [492, 132] on link "Edit Device / Employee" at bounding box center [495, 132] width 105 height 12
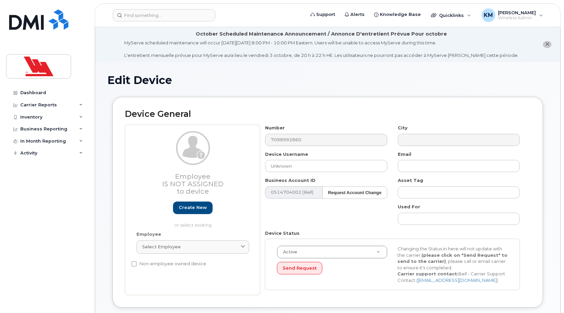
select select "36144314"
select select "36144336"
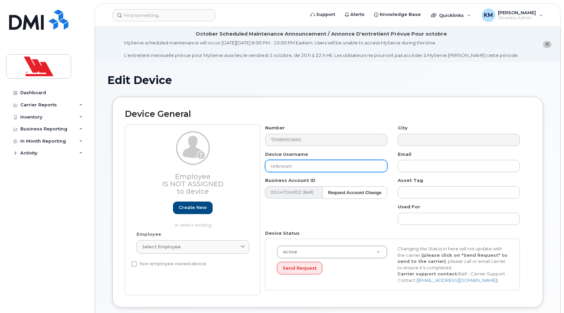
drag, startPoint x: 298, startPoint y: 167, endPoint x: 264, endPoint y: 166, distance: 33.9
click at [264, 166] on div "Device Username Unknown" at bounding box center [326, 161] width 132 height 21
type input "[PERSON_NAME]"
type input "Saving..."
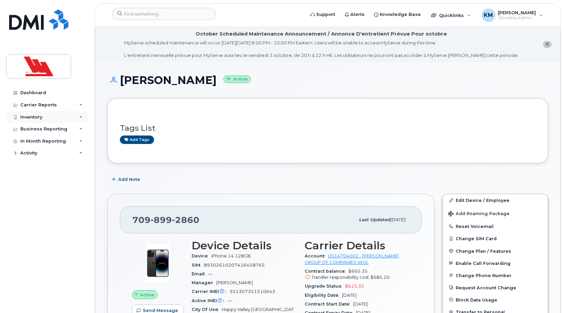
click at [43, 115] on div "Inventory" at bounding box center [47, 117] width 82 height 12
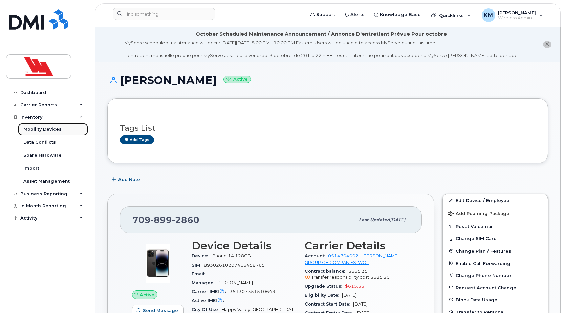
click at [51, 128] on div "Mobility Devices" at bounding box center [42, 129] width 38 height 6
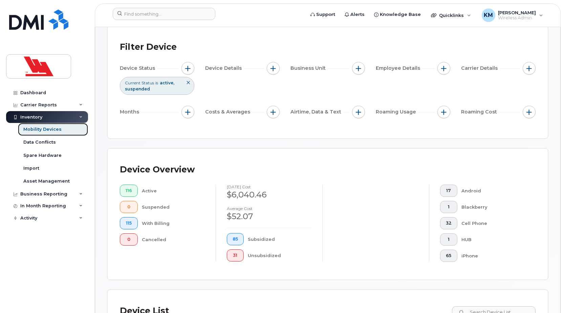
scroll to position [169, 0]
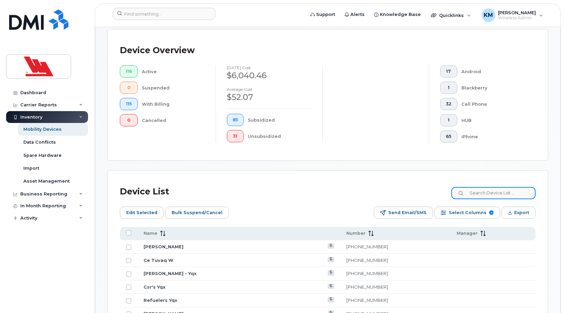
paste input "unknown"
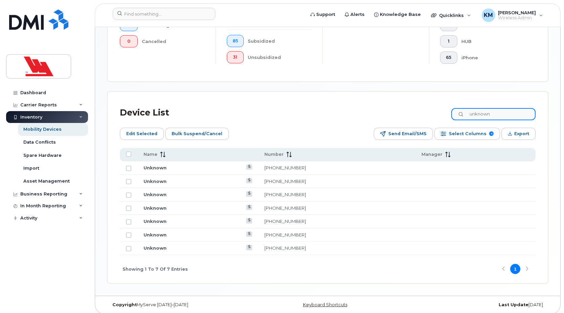
scroll to position [253, 0]
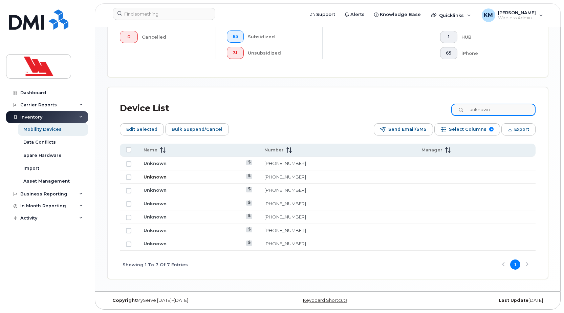
type input "unknown"
click at [154, 175] on link "Unknown" at bounding box center [155, 176] width 23 height 5
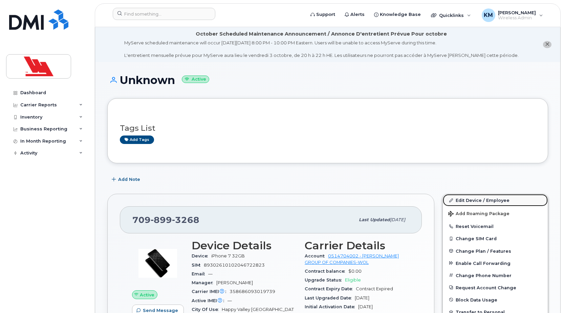
click at [467, 197] on link "Edit Device / Employee" at bounding box center [495, 200] width 105 height 12
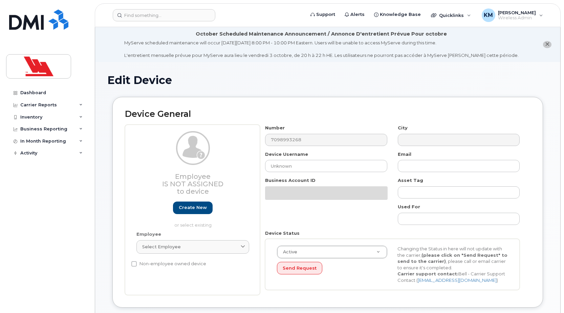
select select "36144314"
select select "36144336"
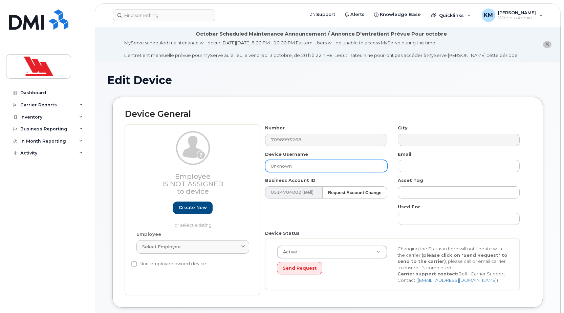
drag, startPoint x: 298, startPoint y: 169, endPoint x: 262, endPoint y: 161, distance: 36.6
click at [262, 161] on div "Device Username Unknown" at bounding box center [326, 161] width 132 height 21
type input "[PERSON_NAME]"
type input "Saving..."
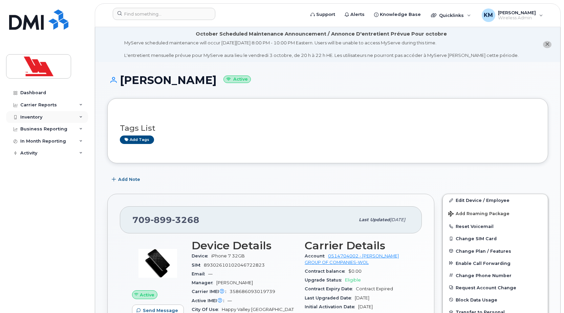
click at [26, 115] on div "Inventory" at bounding box center [31, 116] width 22 height 5
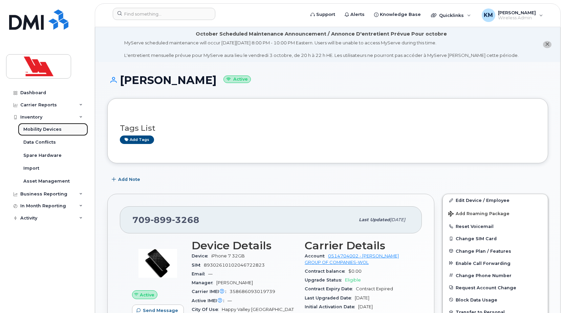
click at [43, 129] on div "Mobility Devices" at bounding box center [42, 129] width 38 height 6
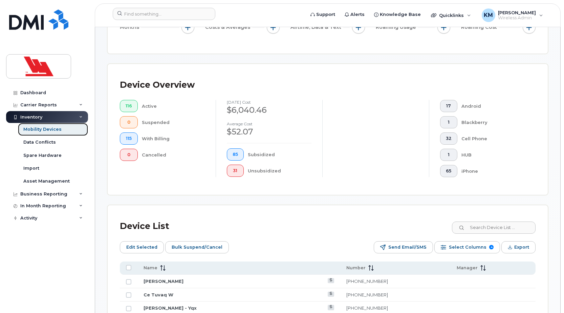
scroll to position [135, 0]
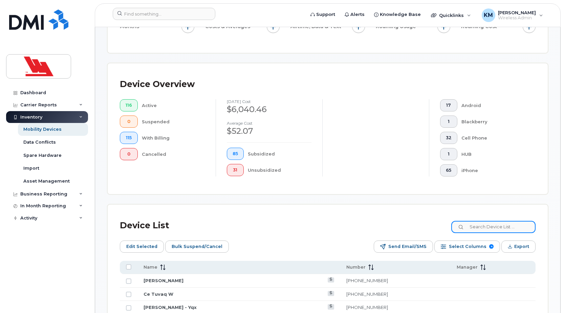
paste input "unknown"
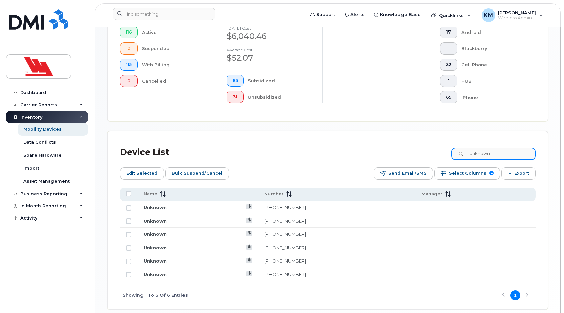
scroll to position [239, 0]
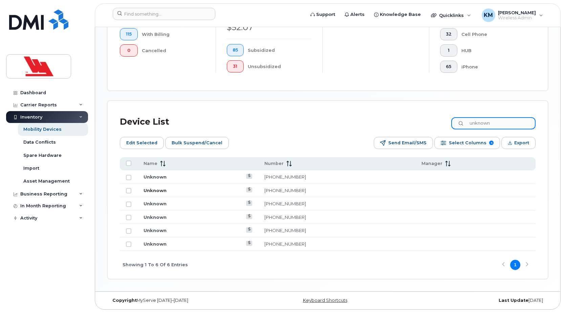
type input "unknown"
click at [154, 191] on link "Unknown" at bounding box center [155, 190] width 23 height 5
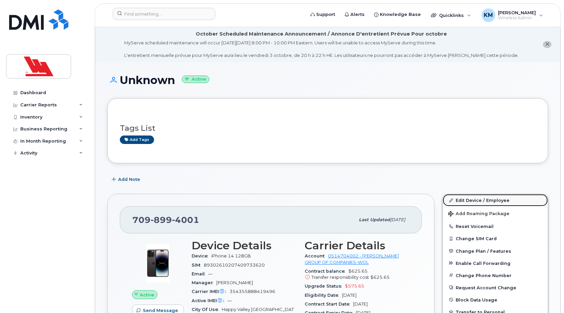
click at [467, 199] on link "Edit Device / Employee" at bounding box center [495, 200] width 105 height 12
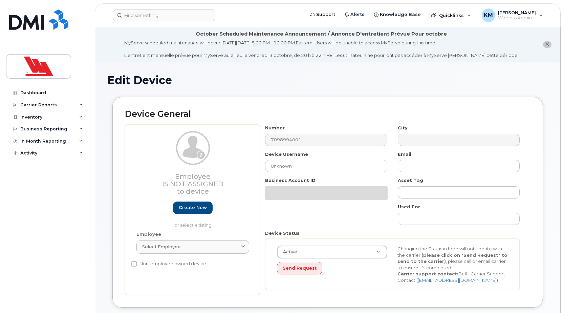
select select "36144314"
select select "36144336"
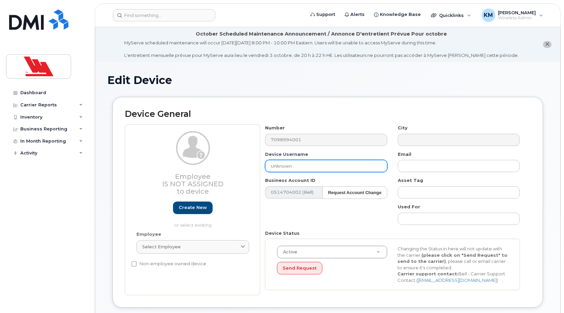
drag, startPoint x: 294, startPoint y: 164, endPoint x: 268, endPoint y: 170, distance: 27.0
click at [268, 170] on input "Unknown" at bounding box center [326, 166] width 122 height 12
type input "[PERSON_NAME]"
type input "Saving..."
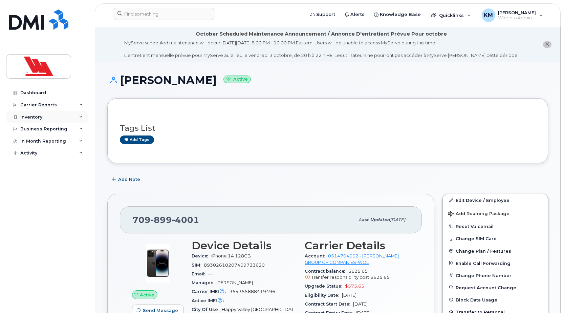
click at [34, 115] on div "Inventory" at bounding box center [31, 116] width 22 height 5
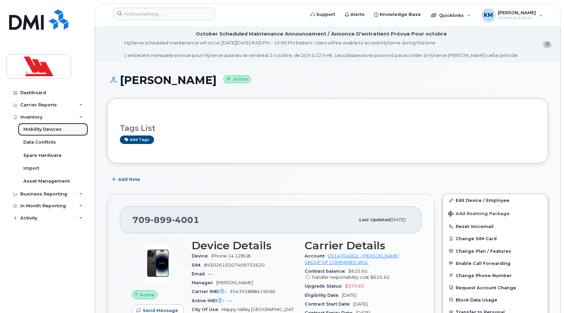
click at [41, 128] on div "Mobility Devices" at bounding box center [42, 129] width 38 height 6
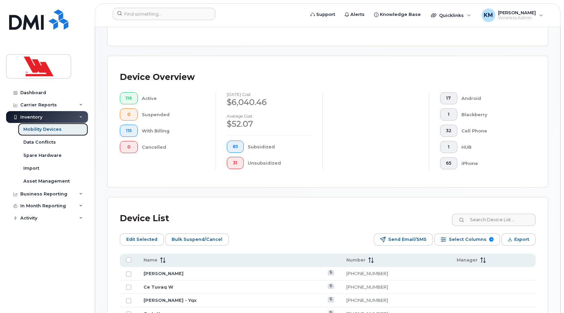
scroll to position [169, 0]
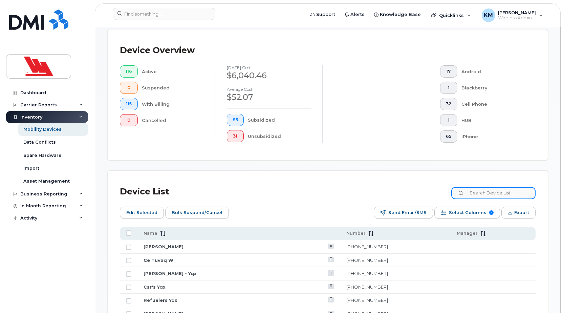
paste input "unknown"
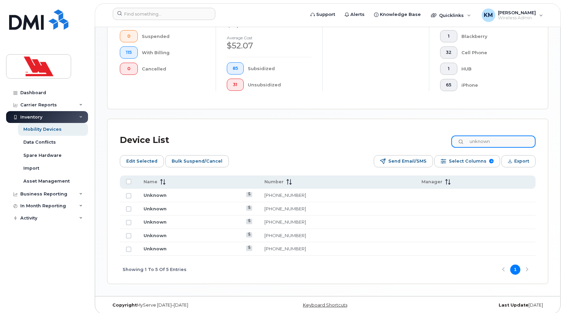
scroll to position [225, 0]
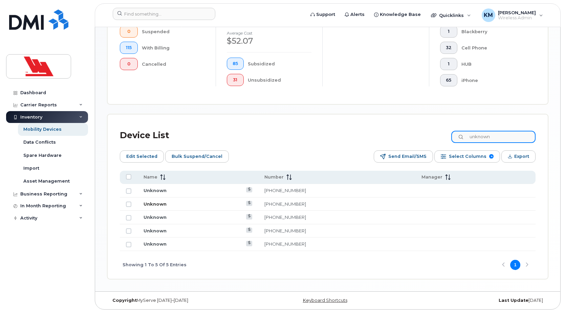
type input "unknown"
click at [155, 202] on link "Unknown" at bounding box center [155, 203] width 23 height 5
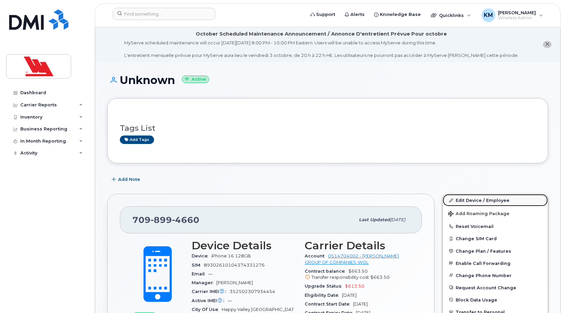
click at [481, 200] on link "Edit Device / Employee" at bounding box center [495, 200] width 105 height 12
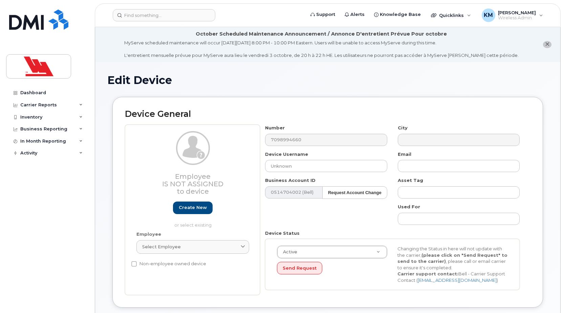
select select "36144315"
select select "36144336"
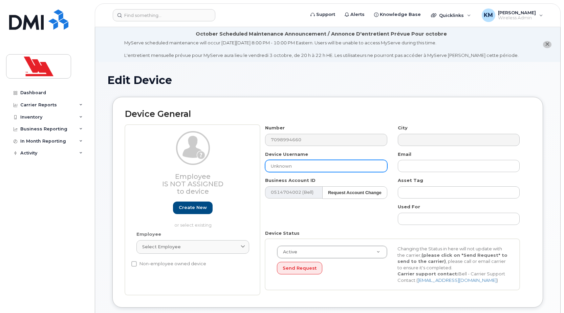
drag, startPoint x: 297, startPoint y: 167, endPoint x: 253, endPoint y: 170, distance: 44.2
click at [253, 170] on div "Employee Is not assigned to device Create new or select existing Employee Selec…" at bounding box center [328, 210] width 406 height 170
type input "Mike Sooley"
type input "Saving..."
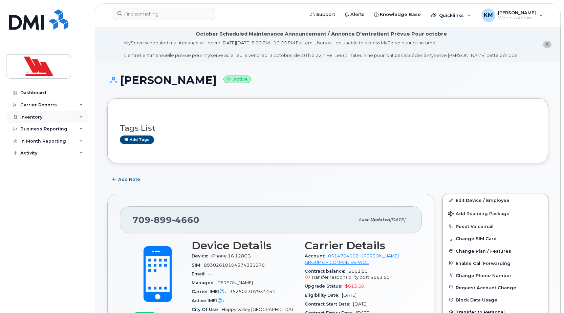
click at [24, 116] on div "Inventory" at bounding box center [31, 116] width 22 height 5
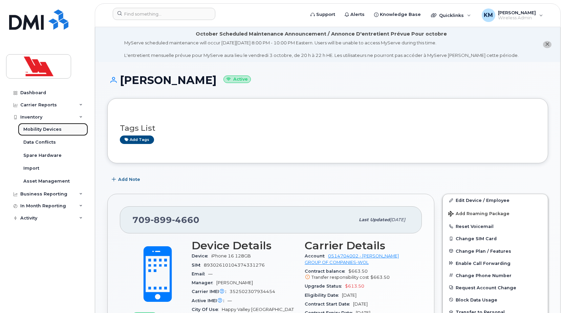
click at [41, 126] on link "Mobility Devices" at bounding box center [53, 129] width 70 height 13
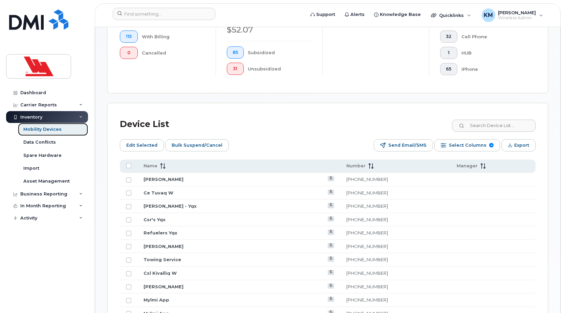
scroll to position [237, 0]
paste input "unknown"
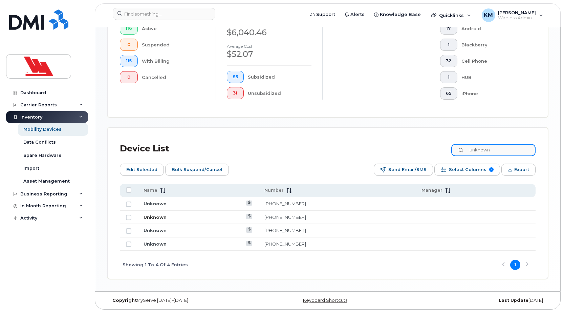
type input "unknown"
click at [163, 217] on link "Unknown" at bounding box center [155, 216] width 23 height 5
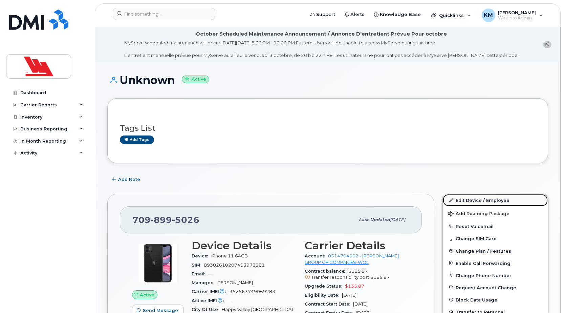
click at [455, 200] on link "Edit Device / Employee" at bounding box center [495, 200] width 105 height 12
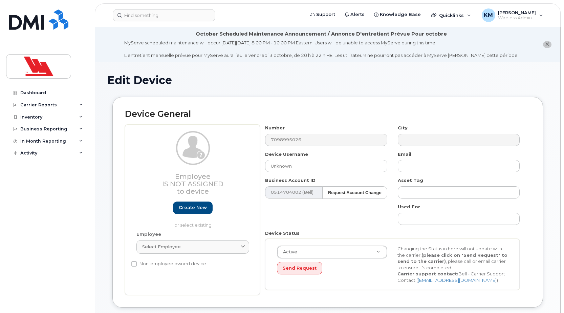
select select "36144315"
select select "36144336"
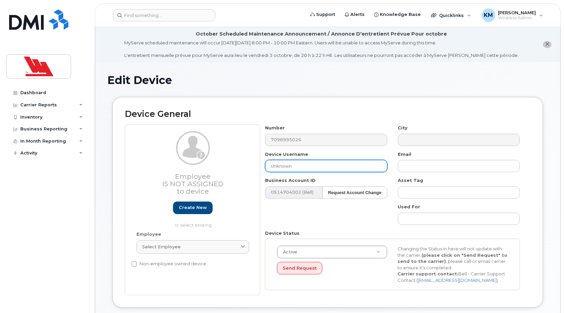
drag, startPoint x: 296, startPoint y: 163, endPoint x: 244, endPoint y: 172, distance: 52.8
click at [244, 172] on div "Employee Is not assigned to device Create new or select existing Employee Selec…" at bounding box center [328, 210] width 406 height 170
type input "Wade Anderson"
type input "Saving..."
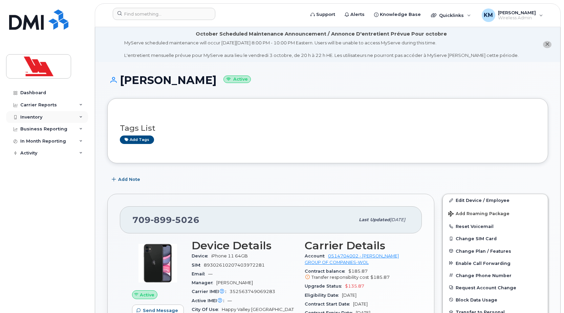
click at [39, 113] on div "Inventory" at bounding box center [47, 117] width 82 height 12
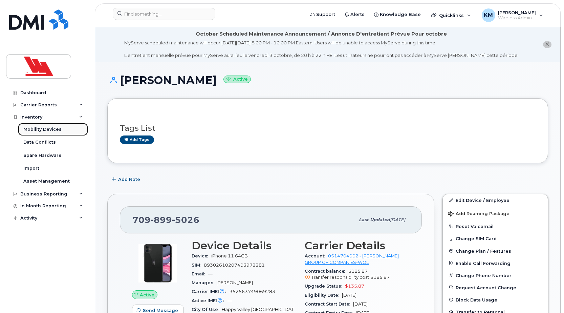
click at [47, 128] on div "Mobility Devices" at bounding box center [42, 129] width 38 height 6
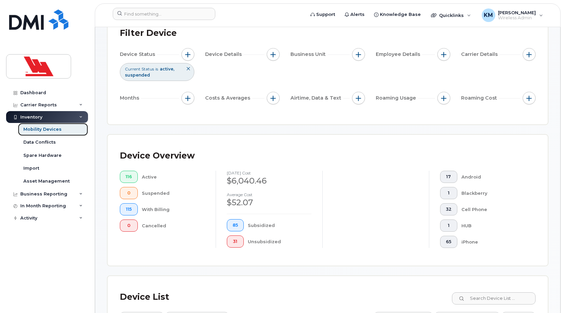
scroll to position [169, 0]
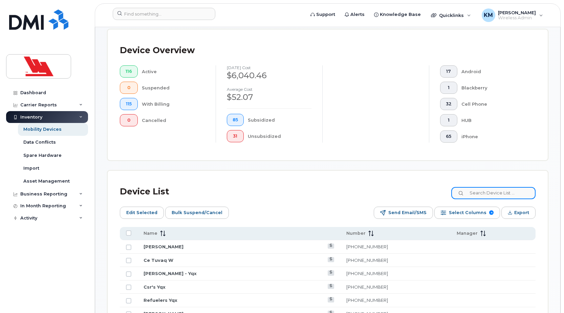
paste input "unknown"
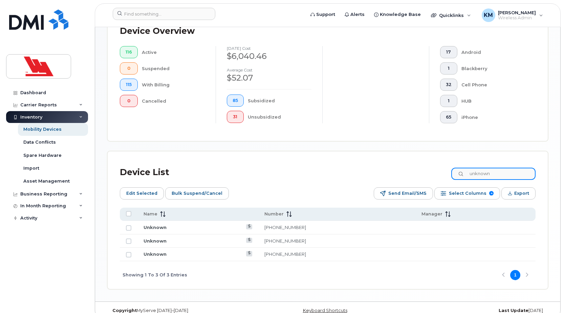
scroll to position [199, 0]
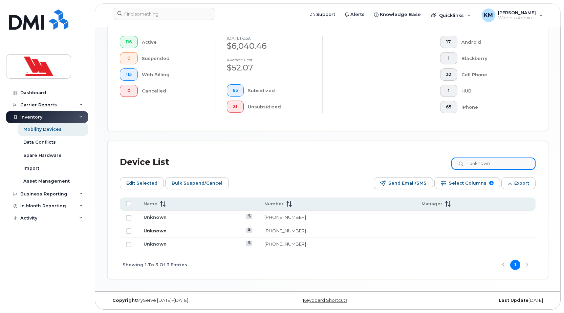
type input "unknown"
click at [157, 232] on link "Unknown" at bounding box center [155, 230] width 23 height 5
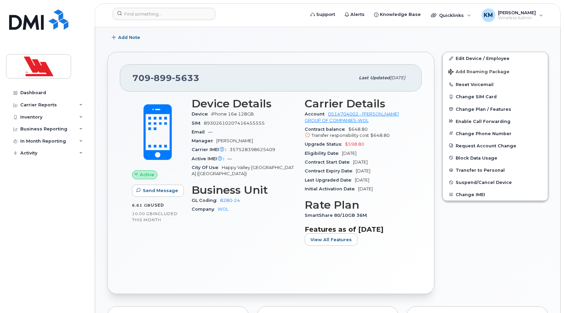
scroll to position [102, 0]
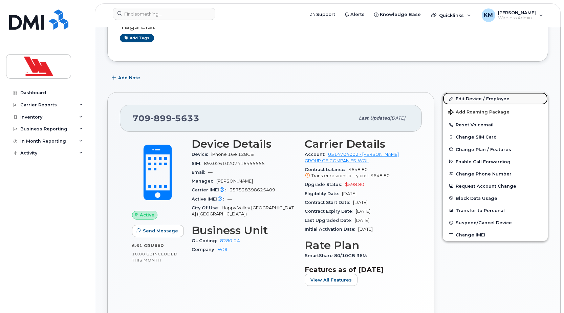
click at [492, 97] on link "Edit Device / Employee" at bounding box center [495, 98] width 105 height 12
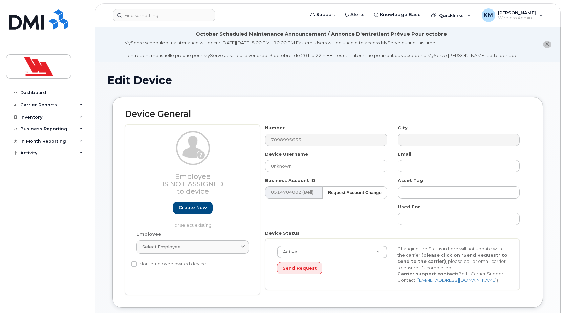
select select "36144314"
select select "36144336"
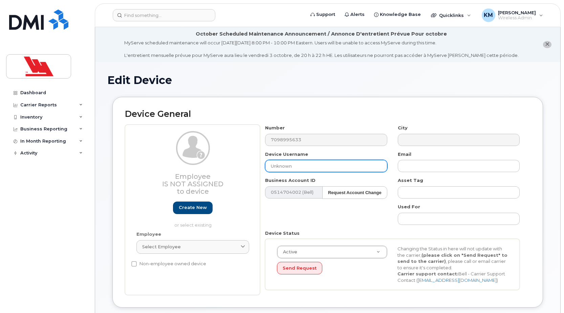
drag, startPoint x: 294, startPoint y: 167, endPoint x: 265, endPoint y: 168, distance: 29.1
click at [265, 168] on input "Unknown" at bounding box center [326, 166] width 122 height 12
type input "[PERSON_NAME]"
type input "Saving..."
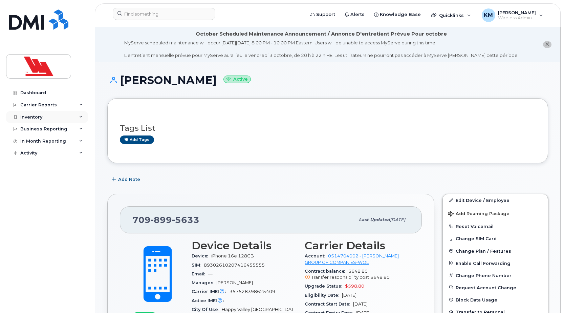
click at [46, 114] on div "Inventory" at bounding box center [47, 117] width 82 height 12
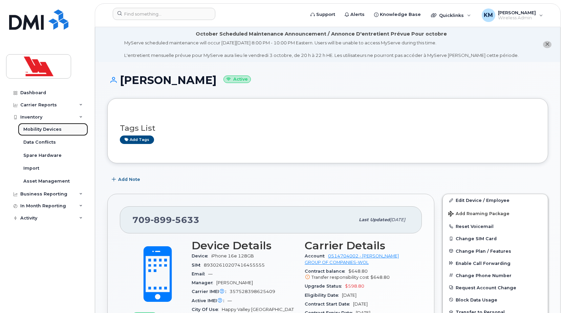
click at [61, 125] on link "Mobility Devices" at bounding box center [53, 129] width 70 height 13
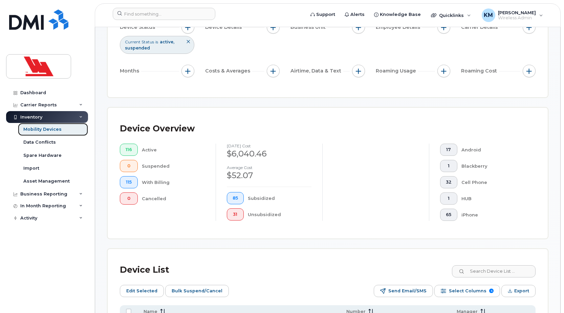
scroll to position [237, 0]
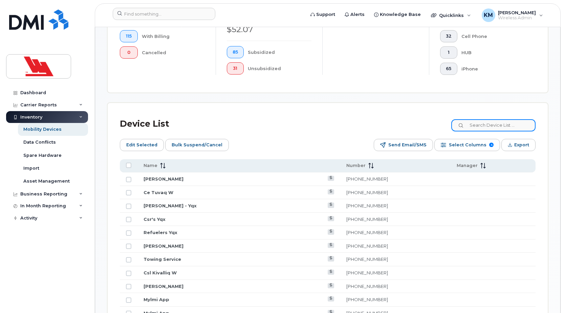
paste input "unknown"
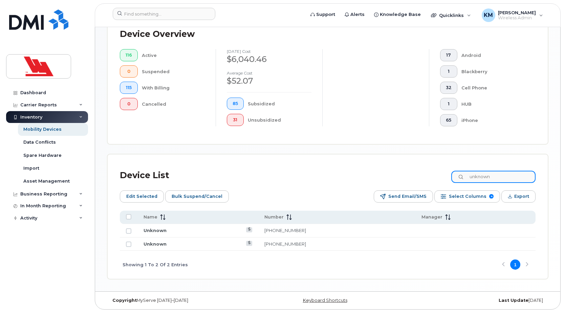
scroll to position [185, 0]
type input "unknown"
click at [154, 242] on link "Unknown" at bounding box center [155, 243] width 23 height 5
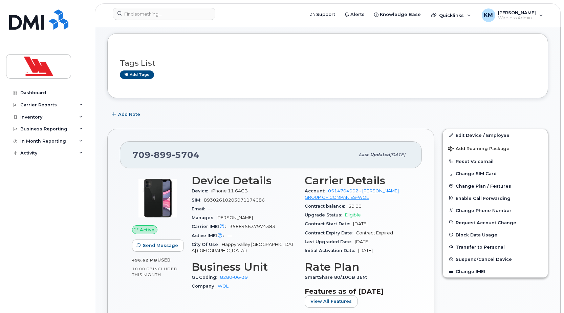
scroll to position [68, 0]
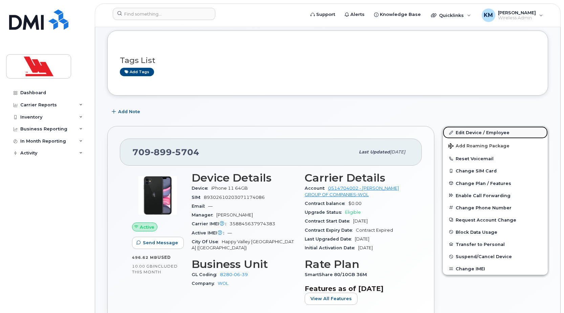
click at [468, 131] on link "Edit Device / Employee" at bounding box center [495, 132] width 105 height 12
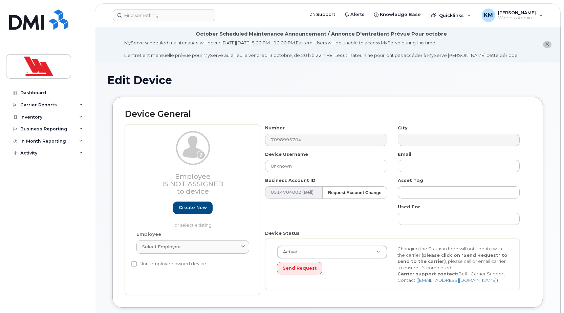
select select "36144333"
select select "36144336"
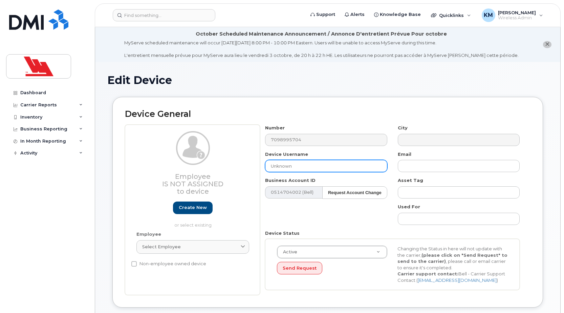
click at [320, 168] on input "Unknown" at bounding box center [326, 166] width 122 height 12
drag, startPoint x: 320, startPoint y: 168, endPoint x: 257, endPoint y: 173, distance: 63.5
click at [257, 173] on div "Employee Is not assigned to device Create new or select existing Employee Selec…" at bounding box center [328, 210] width 406 height 170
type input "Barry Chubbs"
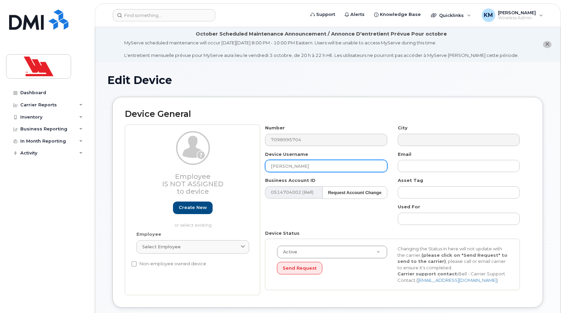
type input "Saving..."
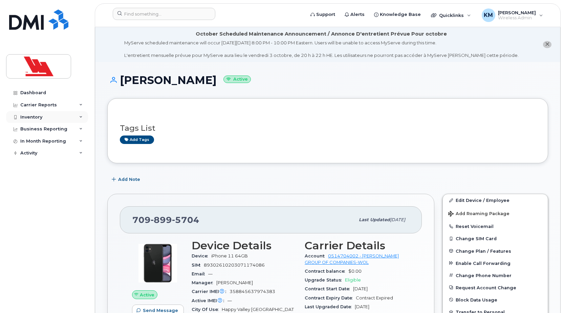
click at [38, 114] on div "Inventory" at bounding box center [47, 117] width 82 height 12
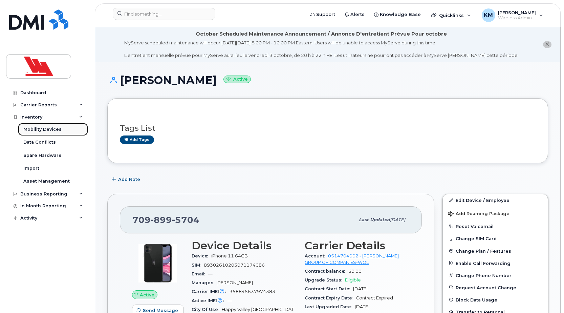
click at [41, 126] on div "Mobility Devices" at bounding box center [42, 129] width 38 height 6
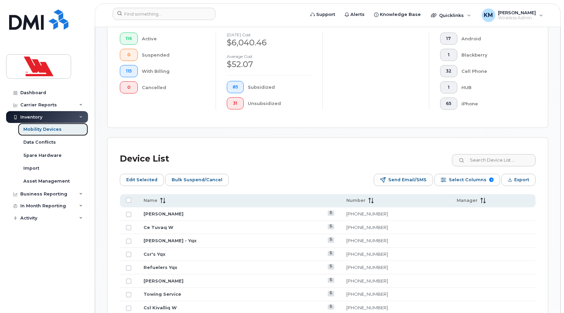
scroll to position [203, 0]
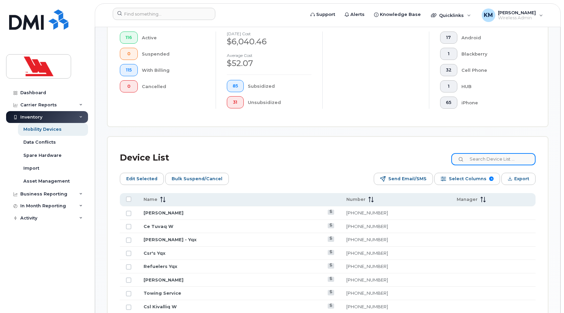
click at [479, 159] on input at bounding box center [493, 159] width 84 height 12
paste input "unknown"
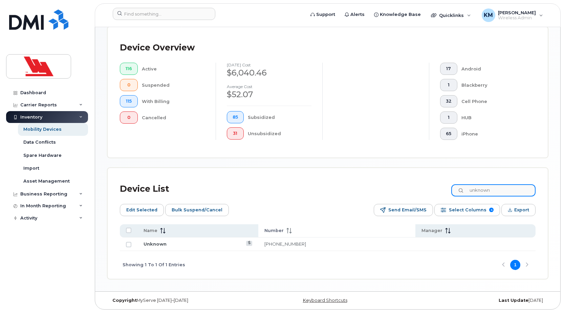
scroll to position [172, 0]
type input "unknown"
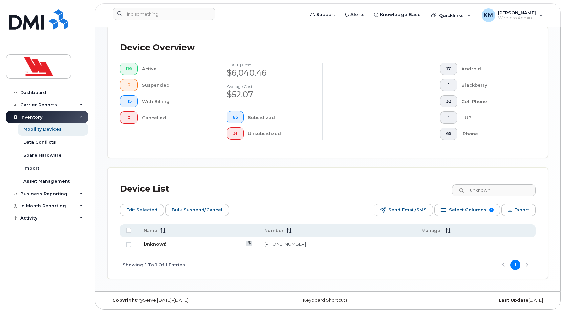
click at [156, 245] on link "Unknown" at bounding box center [155, 243] width 23 height 5
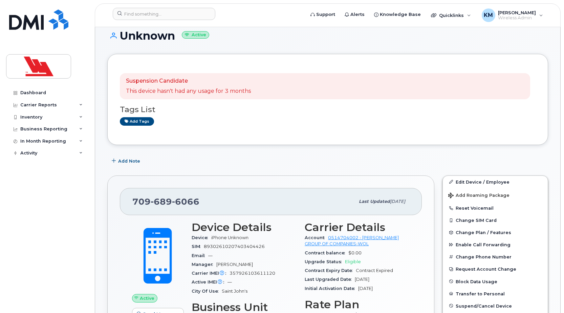
scroll to position [34, 0]
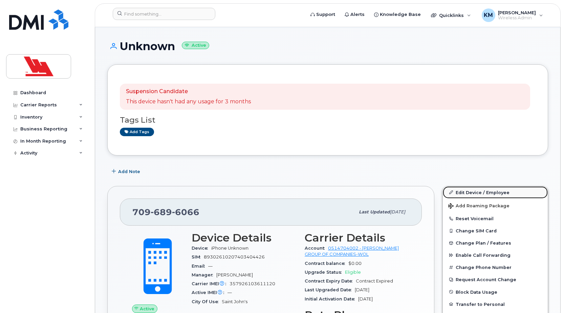
click at [508, 194] on link "Edit Device / Employee" at bounding box center [495, 192] width 105 height 12
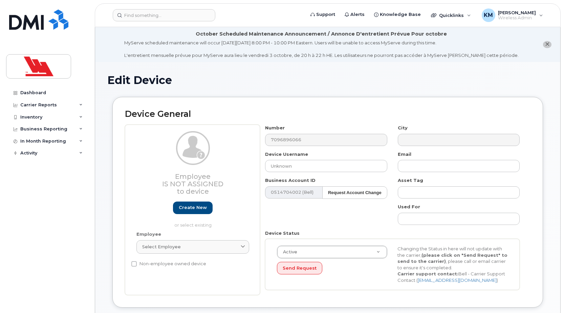
select select "36144336"
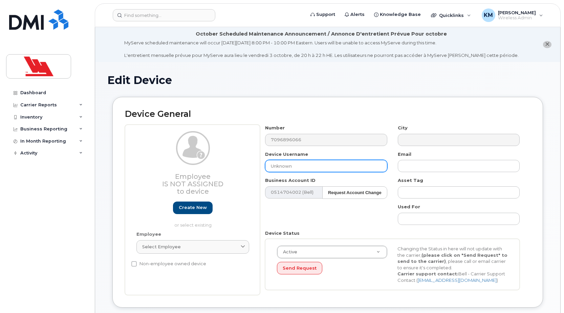
drag, startPoint x: 308, startPoint y: 166, endPoint x: 257, endPoint y: 172, distance: 51.1
click at [257, 172] on div "Employee Is not assigned to device Create new or select existing Employee Selec…" at bounding box center [328, 210] width 406 height 170
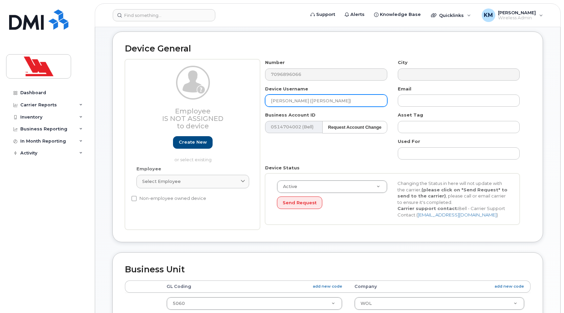
scroll to position [68, 0]
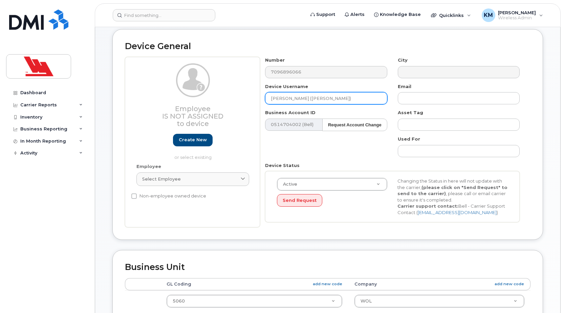
type input "[PERSON_NAME] ([PERSON_NAME])"
type input "Saving..."
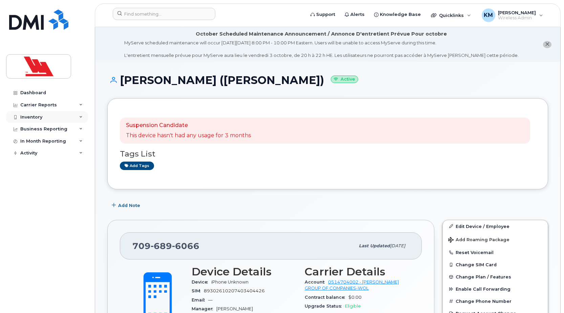
click at [32, 118] on div "Inventory" at bounding box center [31, 116] width 22 height 5
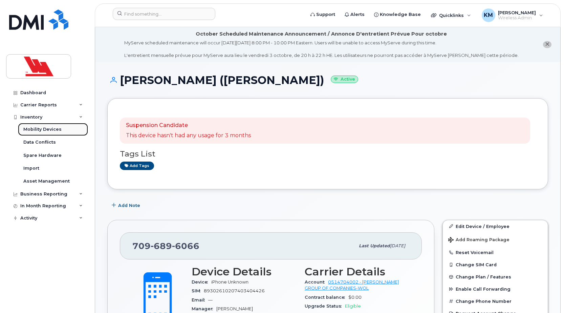
click at [43, 130] on div "Mobility Devices" at bounding box center [42, 129] width 38 height 6
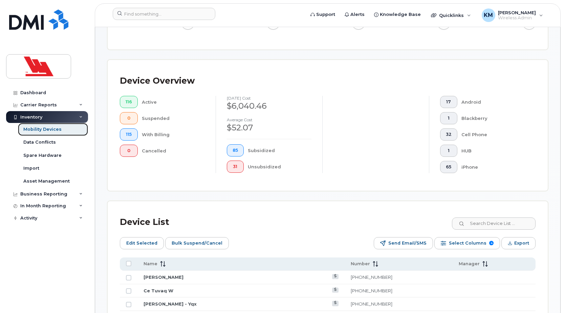
scroll to position [237, 0]
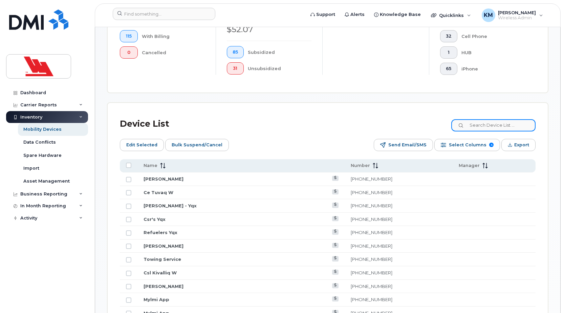
click at [507, 125] on input at bounding box center [493, 125] width 84 height 12
paste input "unknown"
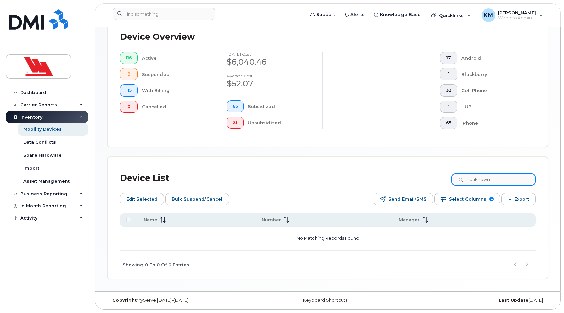
scroll to position [183, 0]
type input "u"
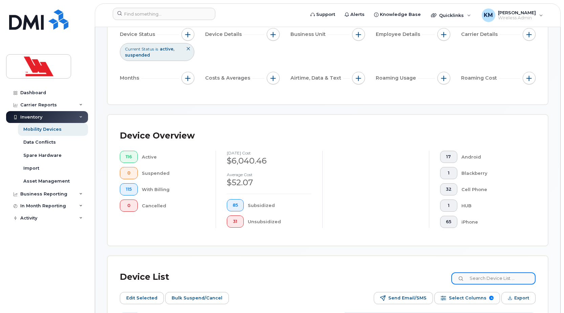
scroll to position [253, 0]
